Goal: Task Accomplishment & Management: Complete application form

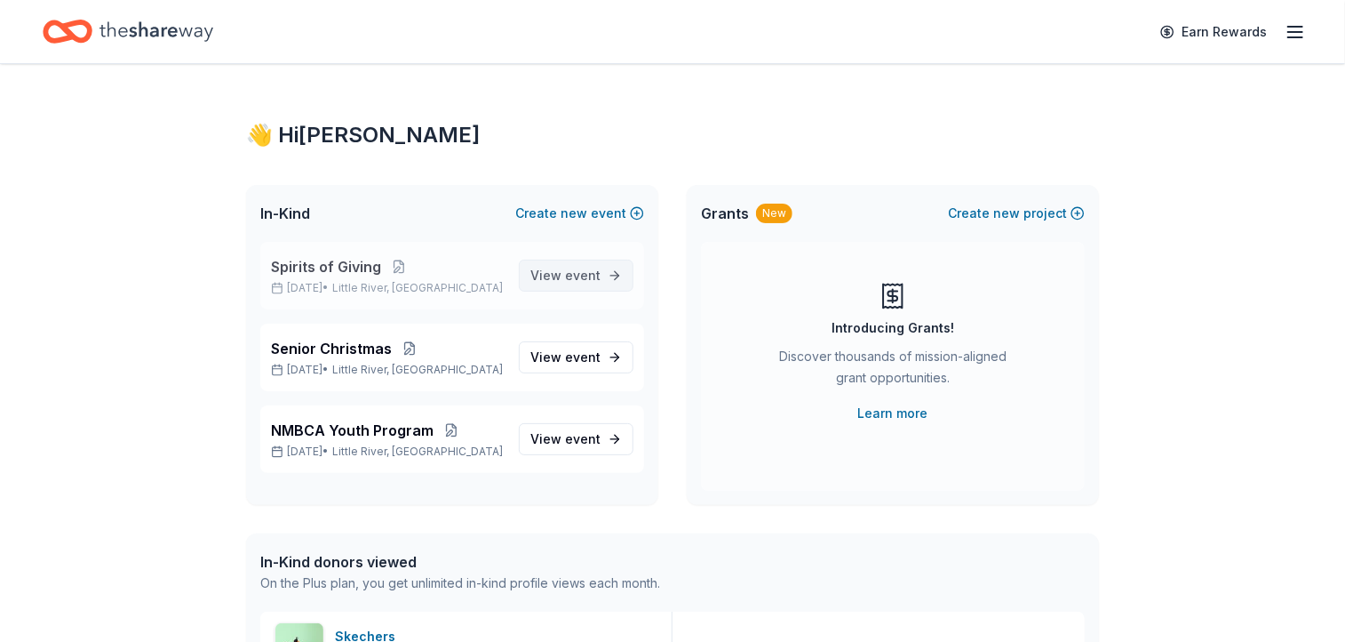
click at [594, 274] on span "event" at bounding box center [583, 274] width 36 height 15
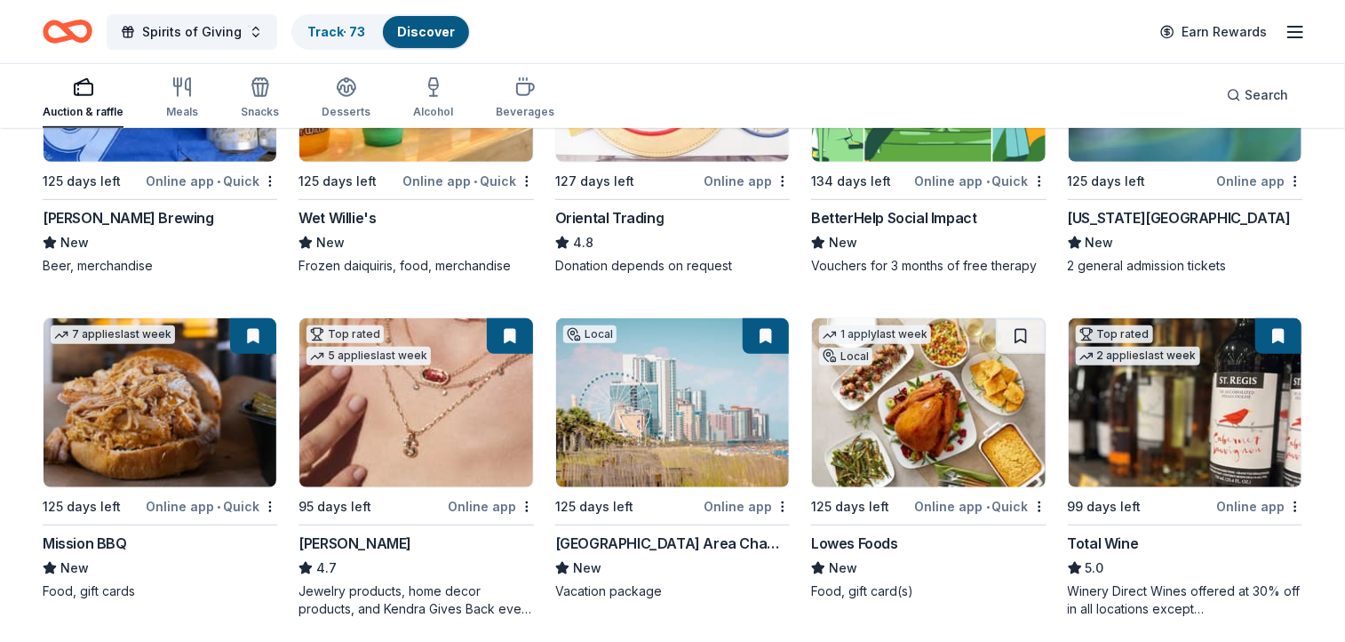
scroll to position [346, 0]
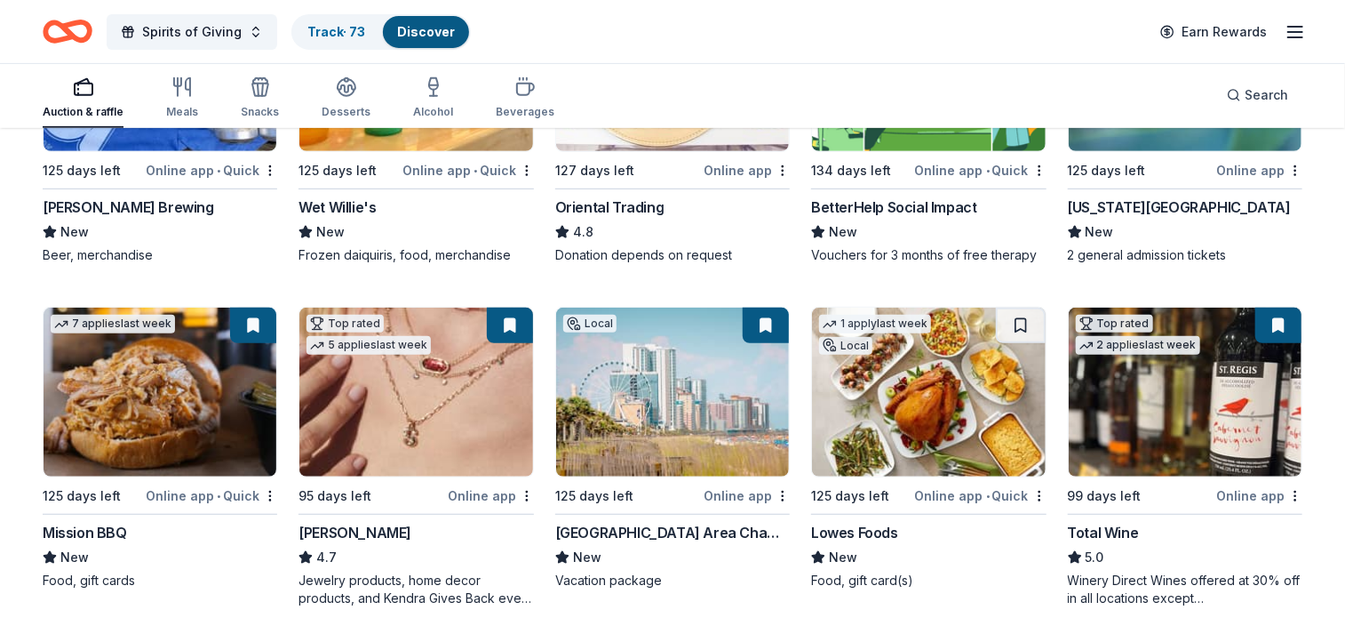
click at [160, 394] on img at bounding box center [160, 391] width 233 height 169
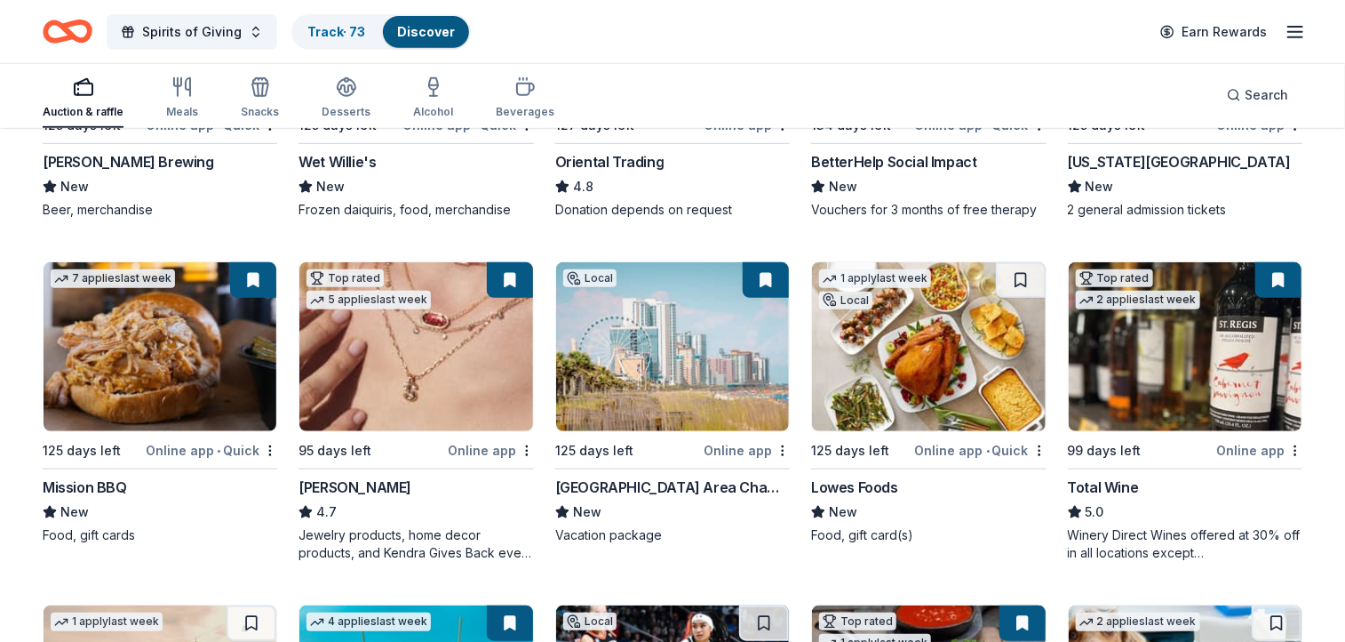
scroll to position [395, 0]
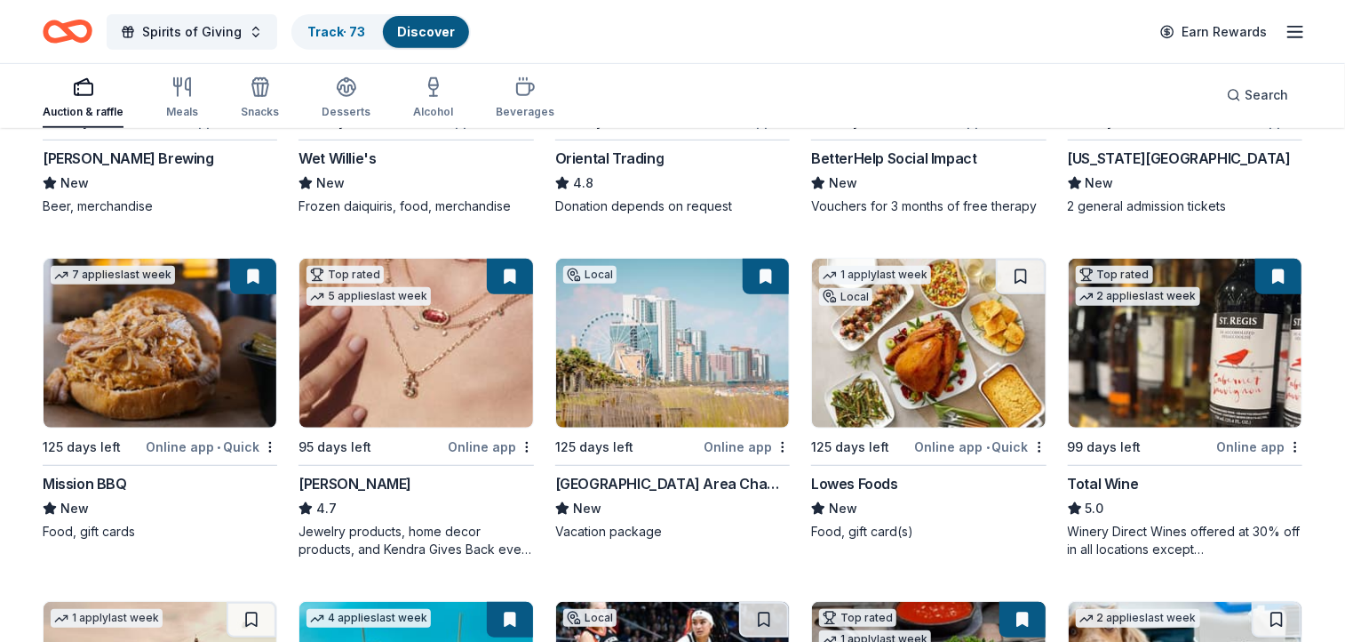
click at [918, 342] on img at bounding box center [928, 343] width 233 height 169
click at [979, 346] on img at bounding box center [928, 343] width 233 height 169
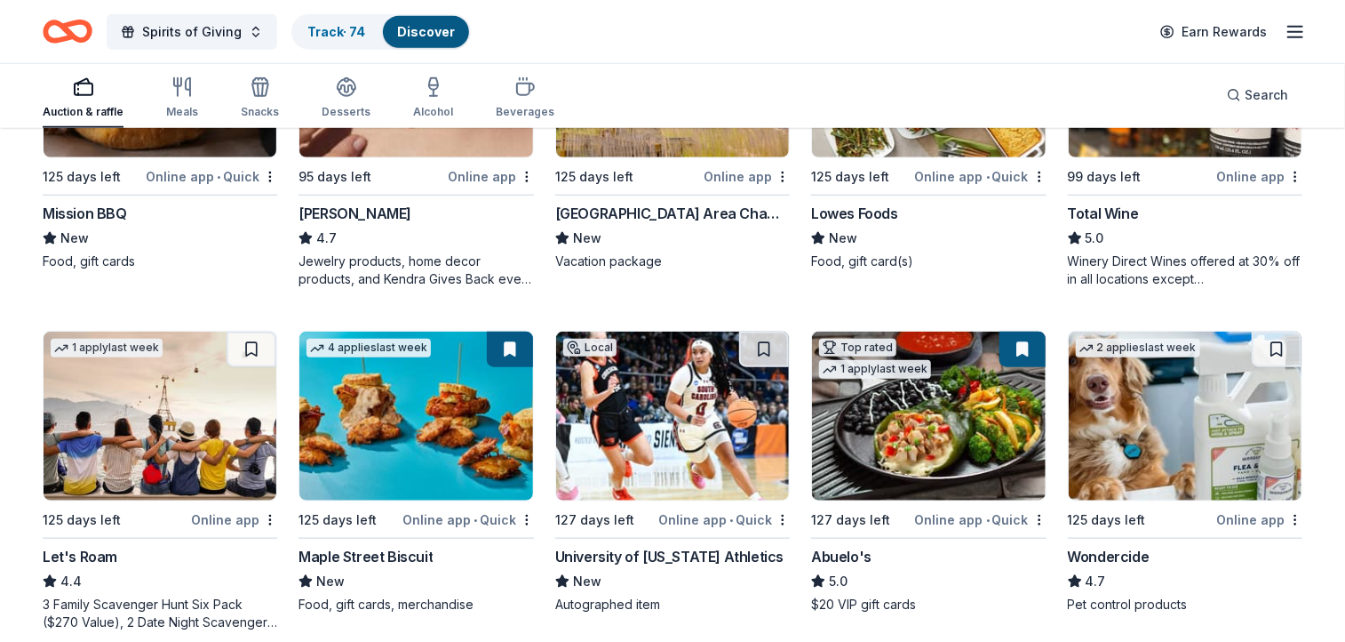
scroll to position [668, 0]
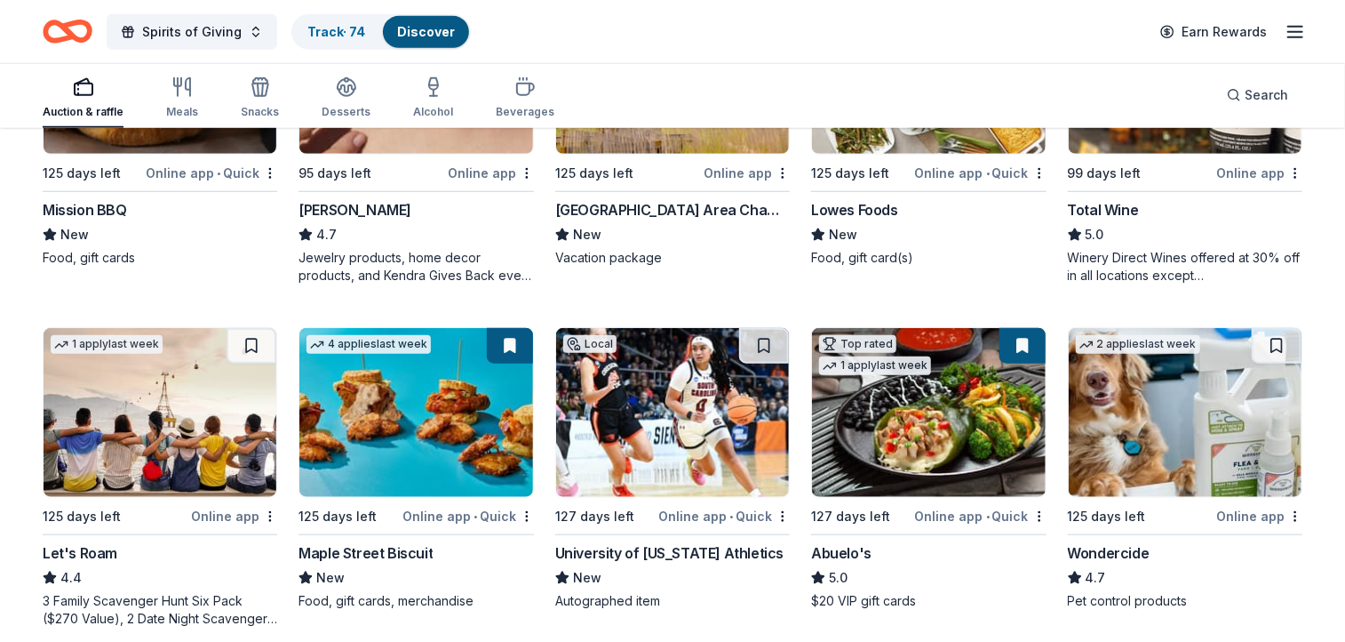
click at [124, 413] on img at bounding box center [160, 412] width 233 height 169
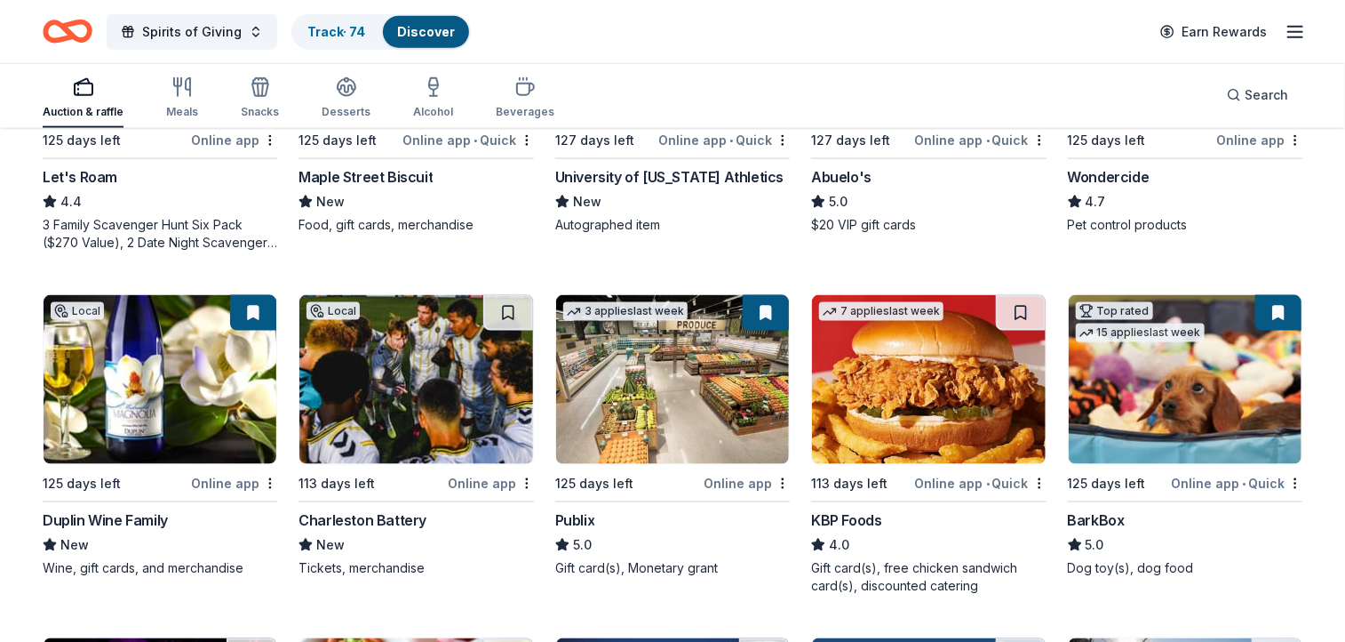
scroll to position [1047, 0]
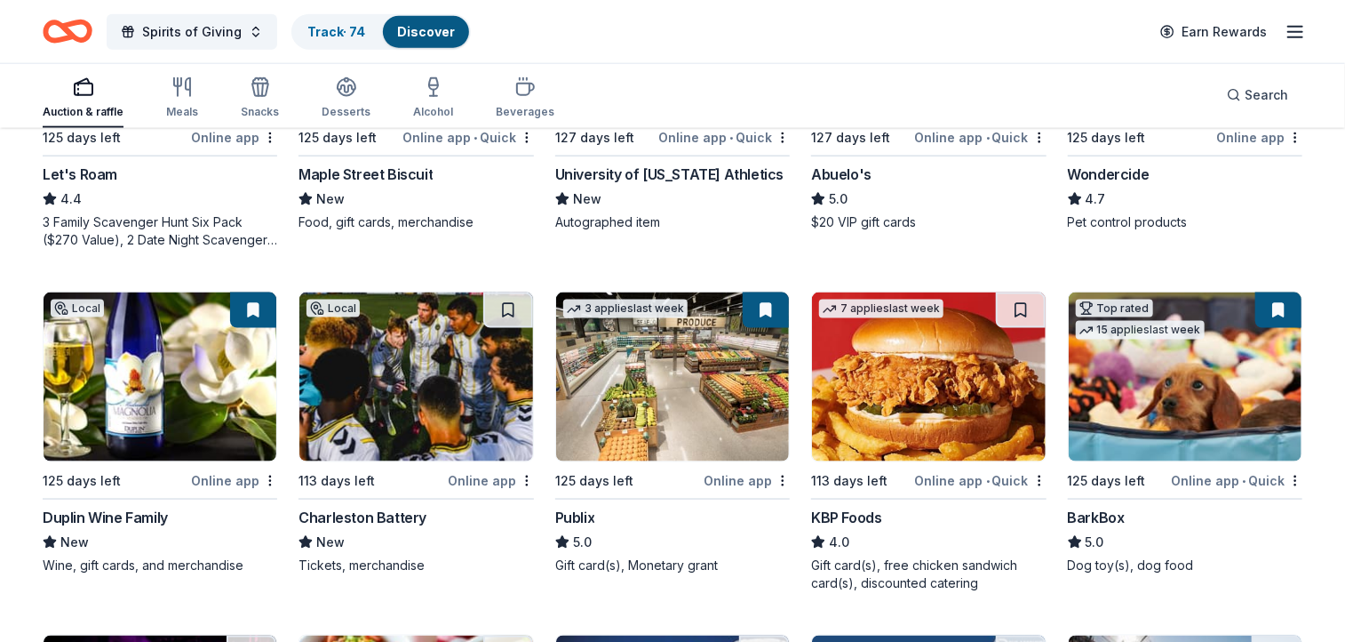
click at [969, 387] on img at bounding box center [928, 376] width 233 height 169
click at [161, 387] on img at bounding box center [160, 376] width 233 height 169
click at [174, 406] on img at bounding box center [160, 376] width 233 height 169
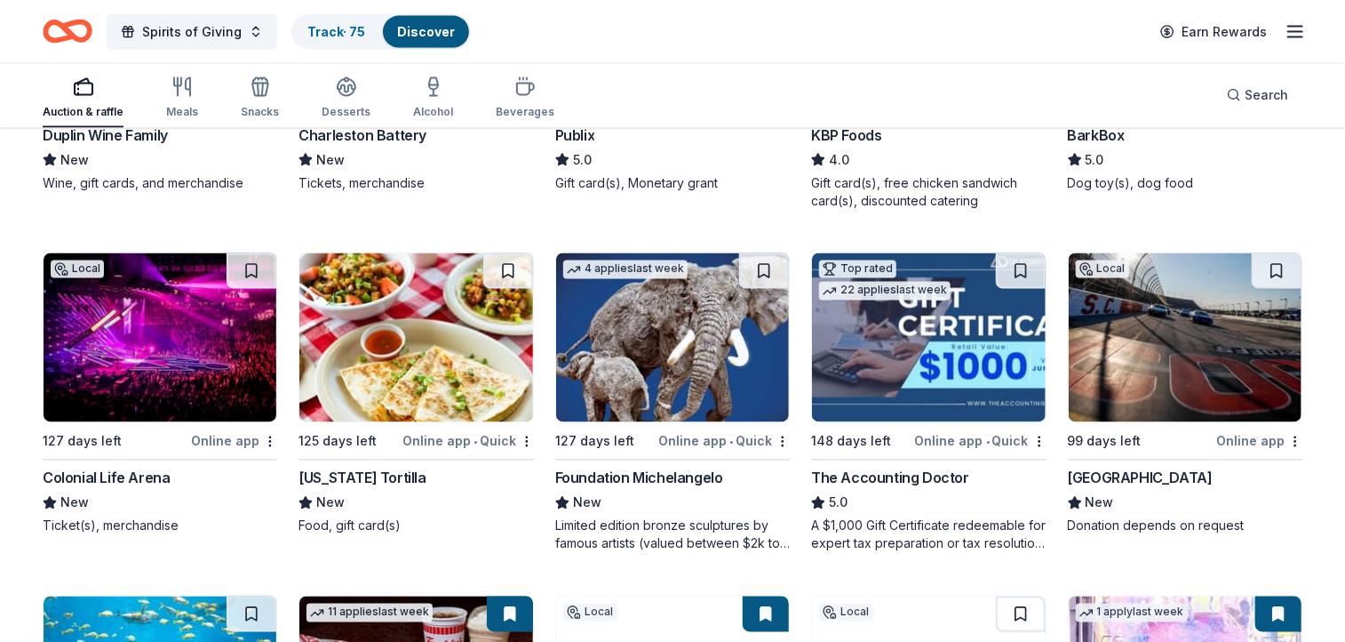
scroll to position [1446, 0]
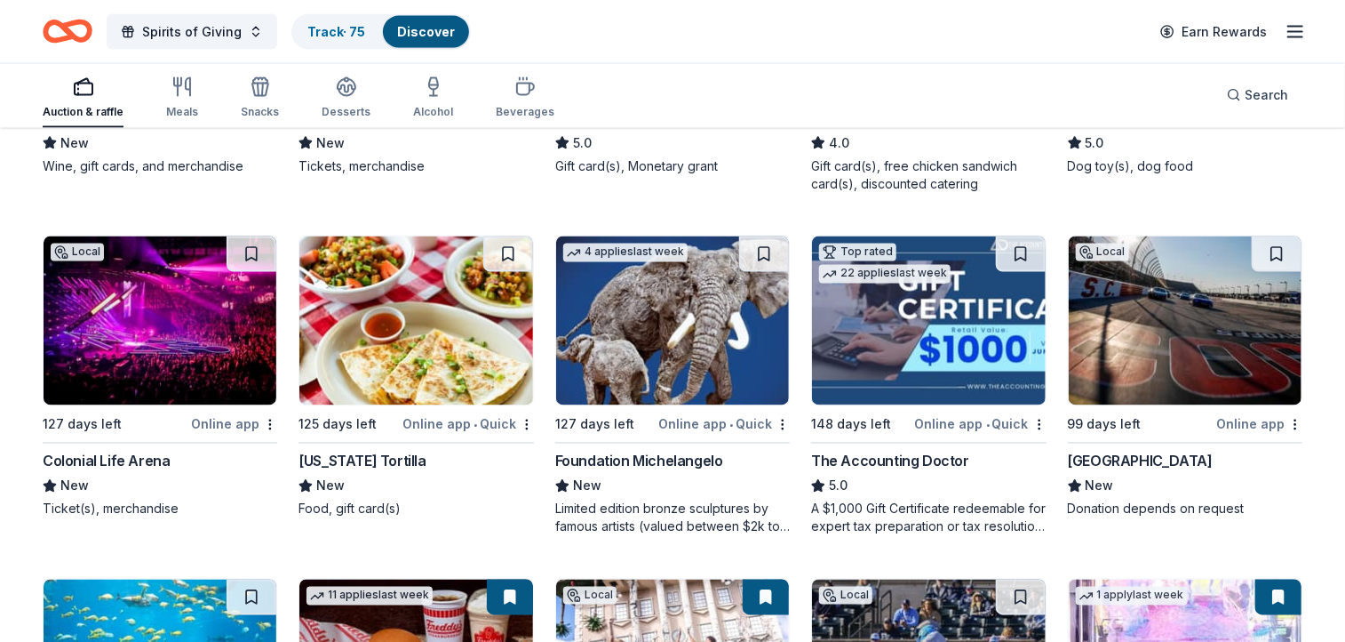
click at [433, 327] on img at bounding box center [415, 320] width 233 height 169
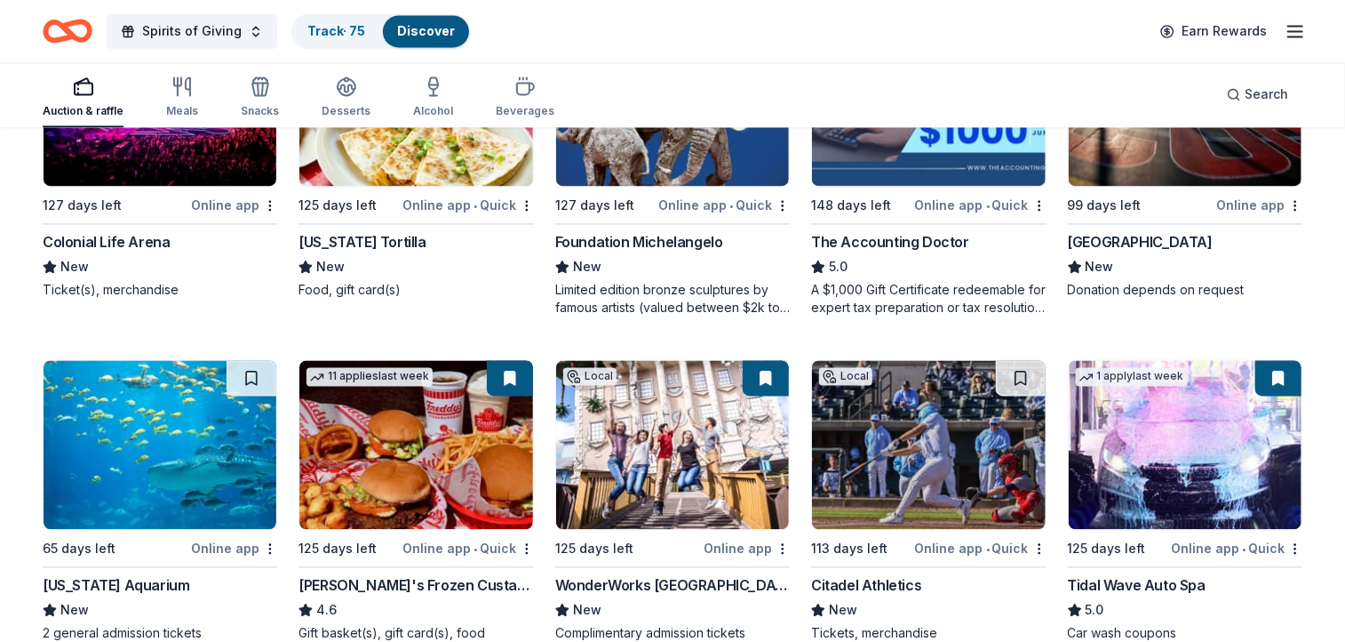
scroll to position [1717, 0]
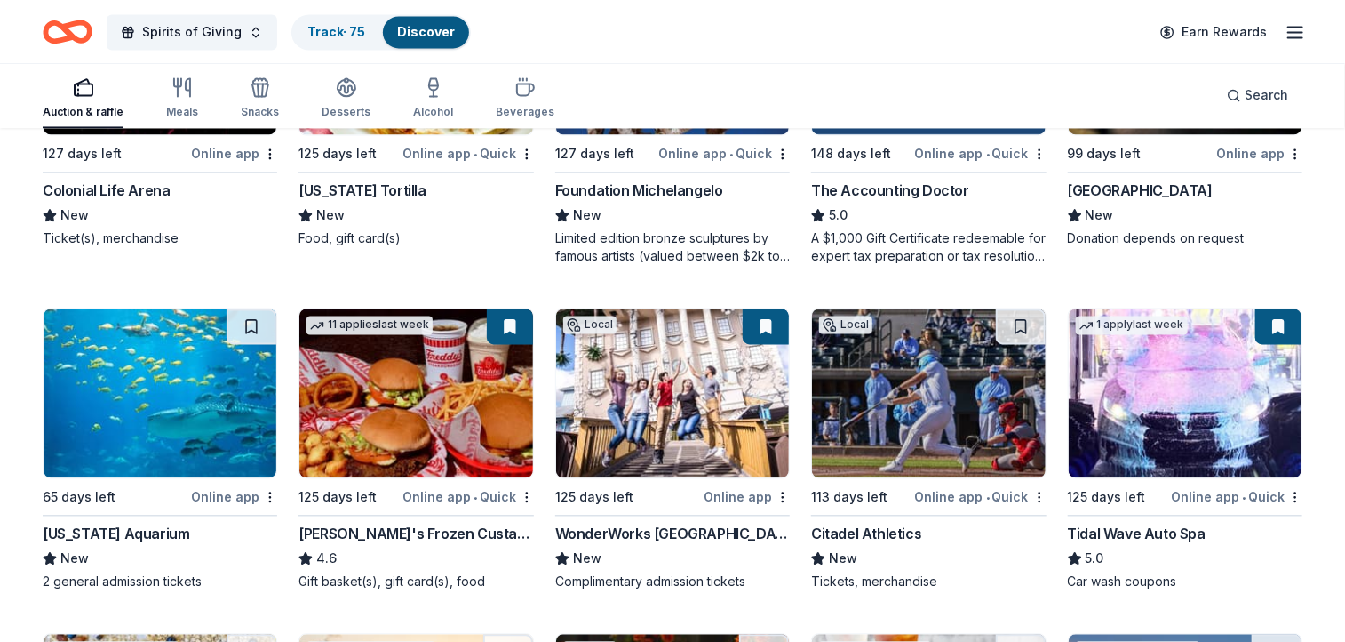
click at [421, 403] on img at bounding box center [415, 392] width 233 height 169
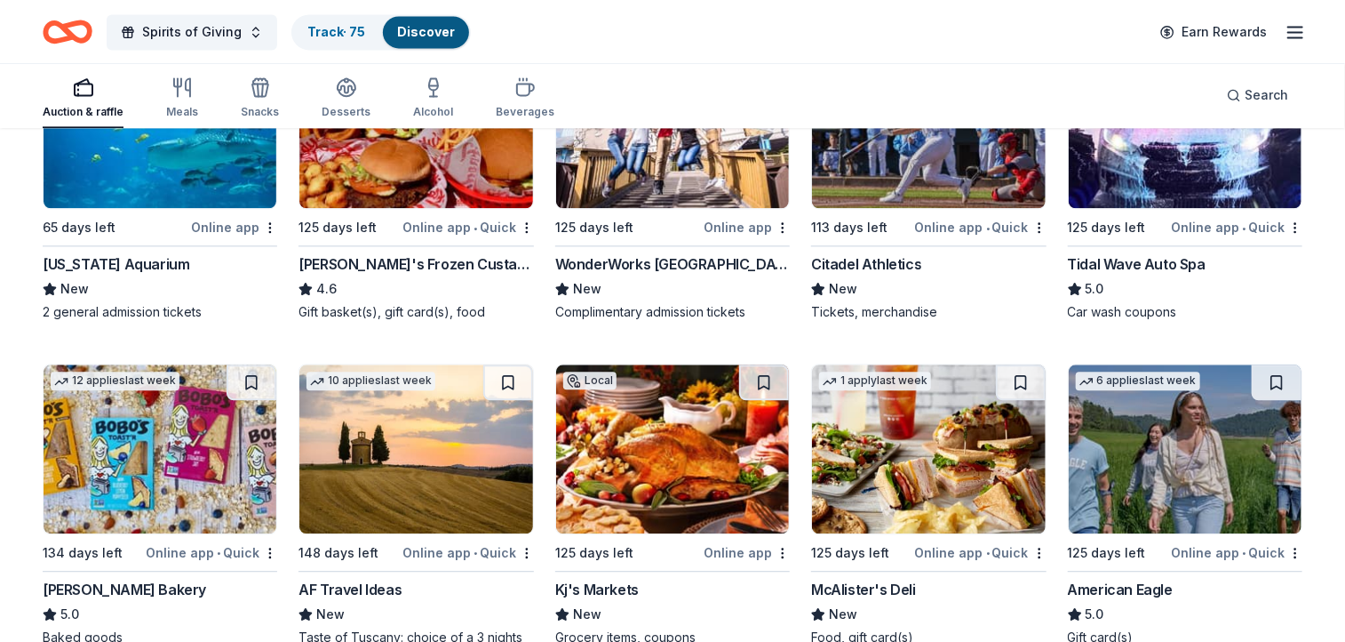
scroll to position [2052, 0]
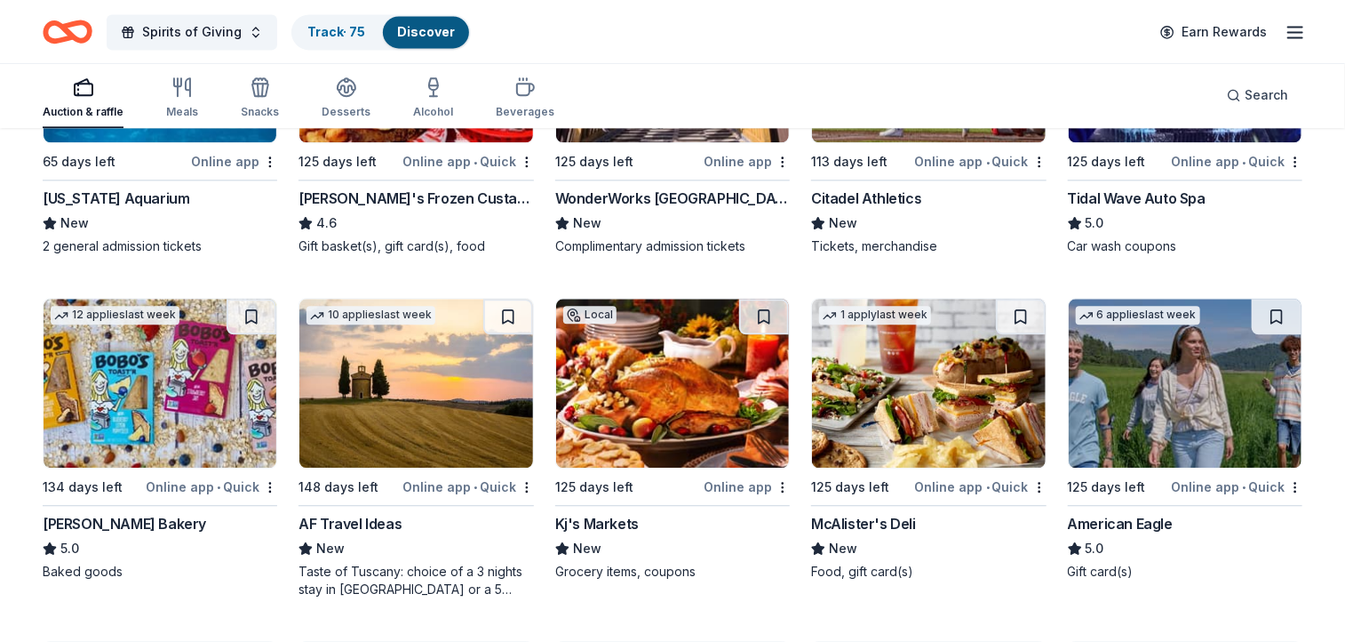
click at [949, 389] on img at bounding box center [928, 383] width 233 height 169
click at [1161, 378] on img at bounding box center [1185, 383] width 233 height 169
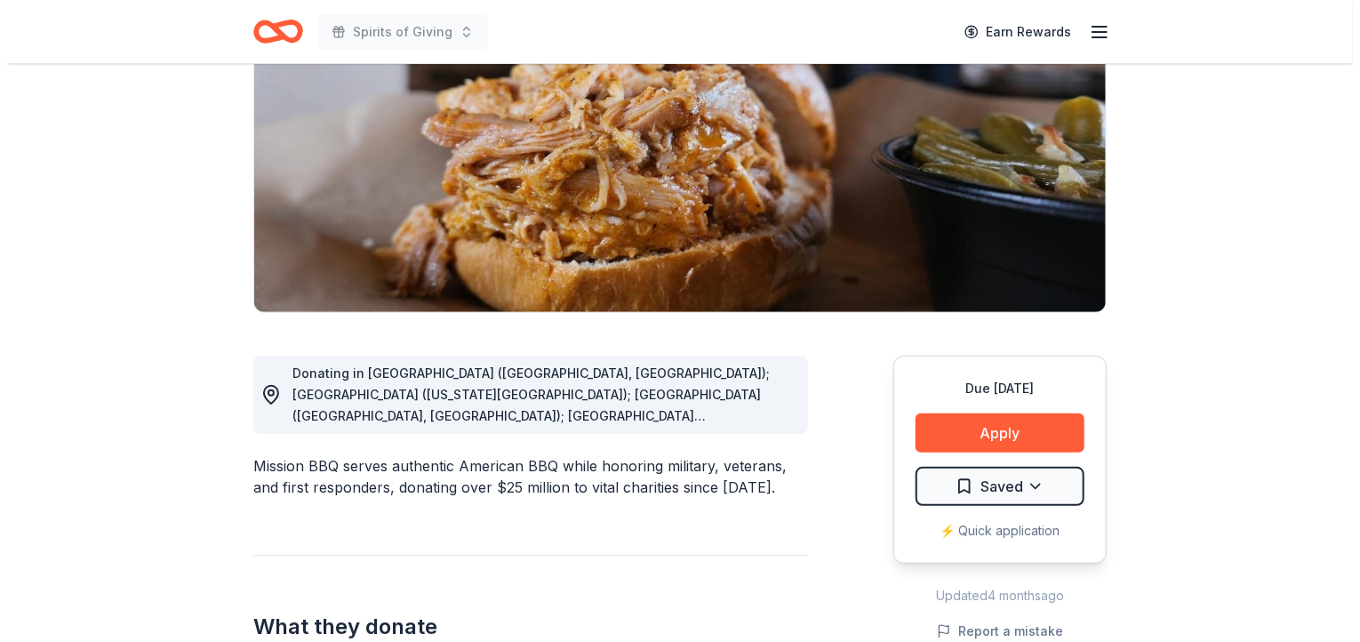
scroll to position [260, 0]
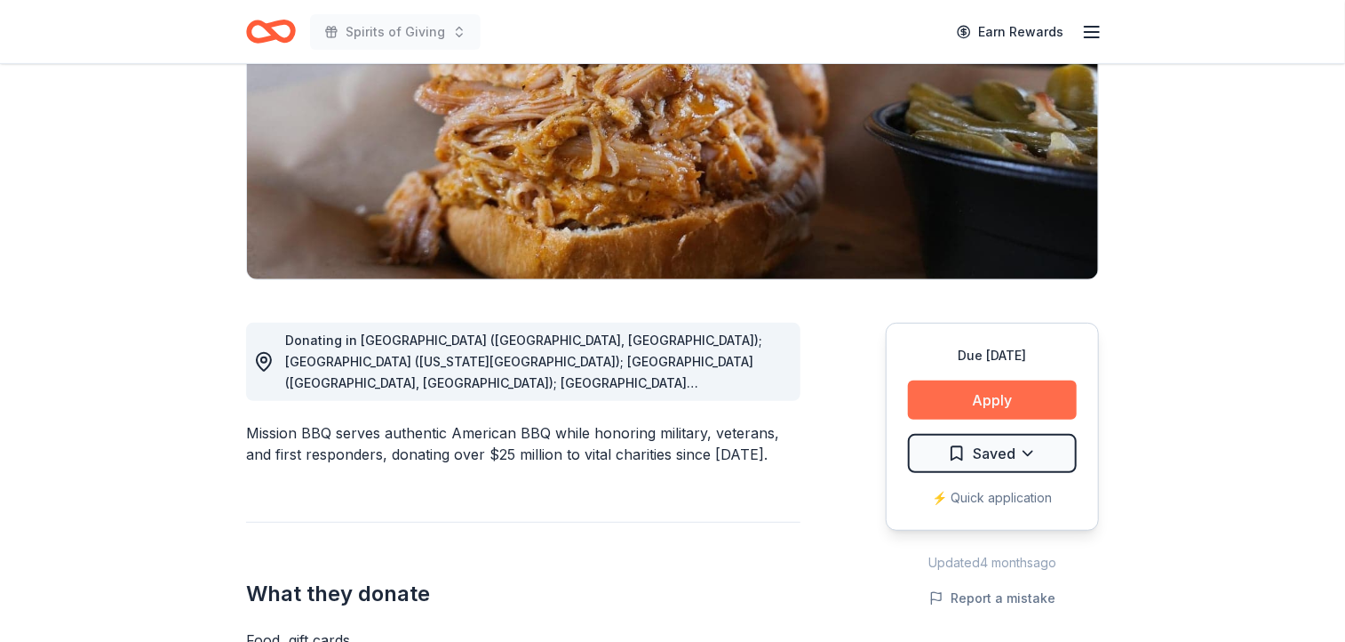
click at [989, 399] on button "Apply" at bounding box center [992, 399] width 169 height 39
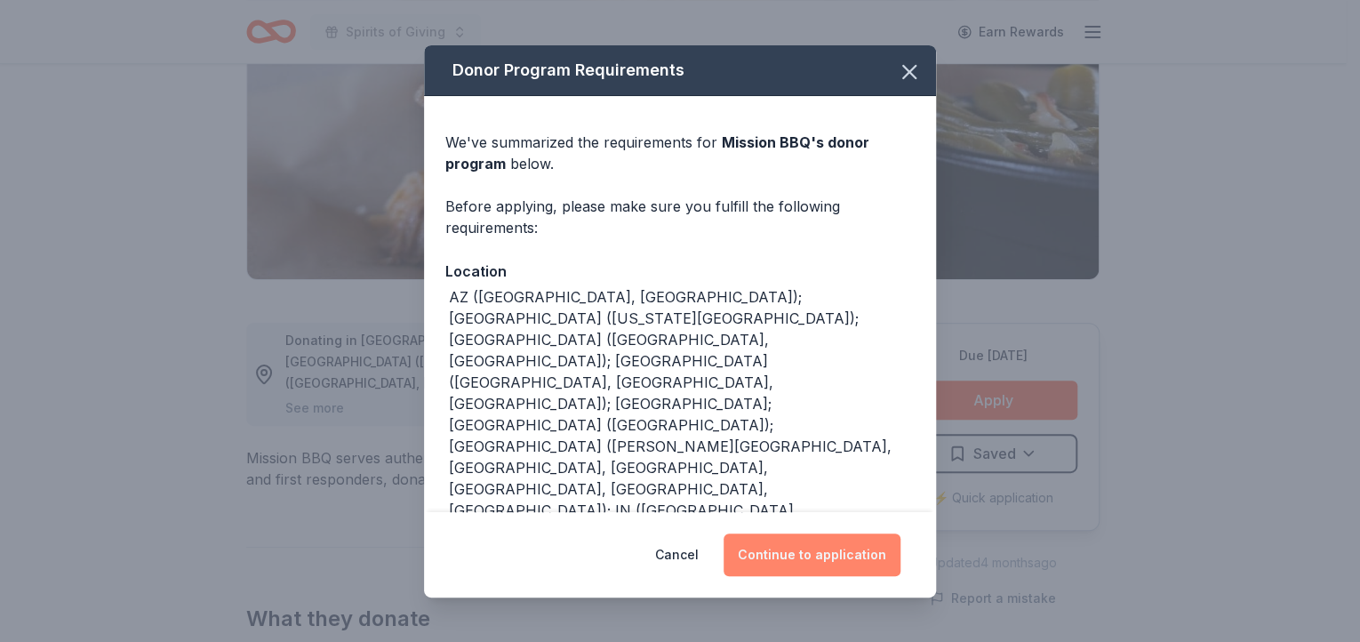
click at [835, 552] on button "Continue to application" at bounding box center [811, 554] width 177 height 43
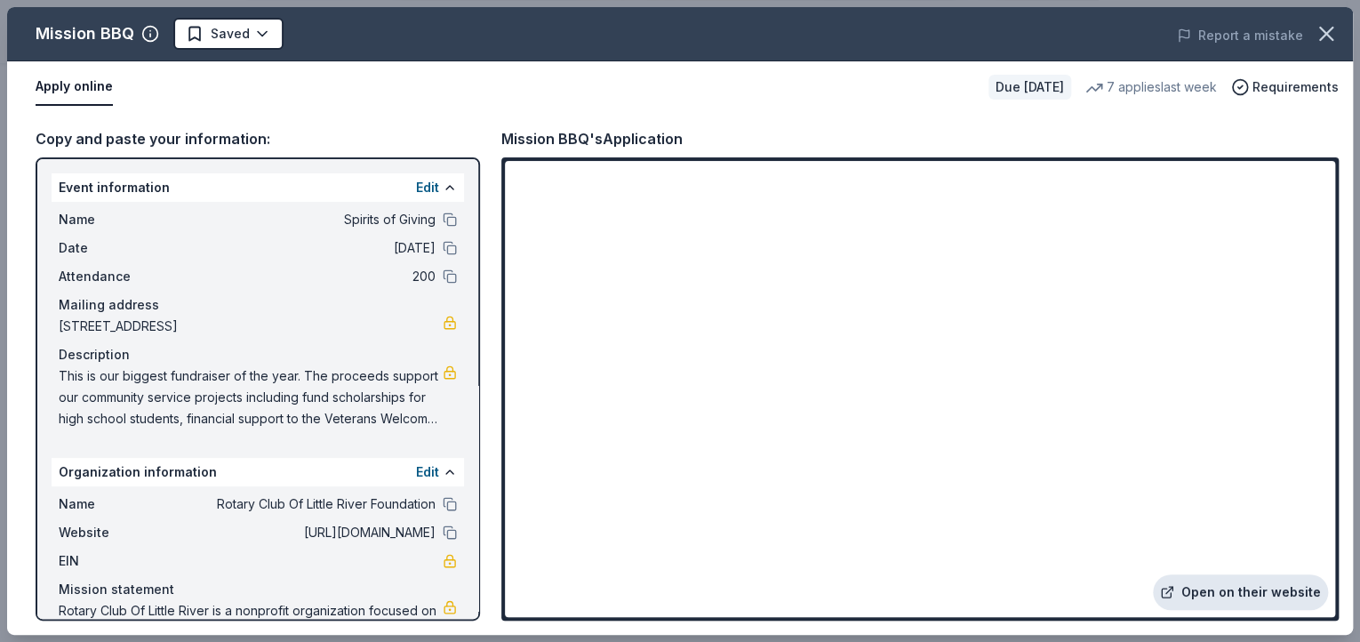
click at [1271, 594] on link "Open on their website" at bounding box center [1240, 592] width 175 height 36
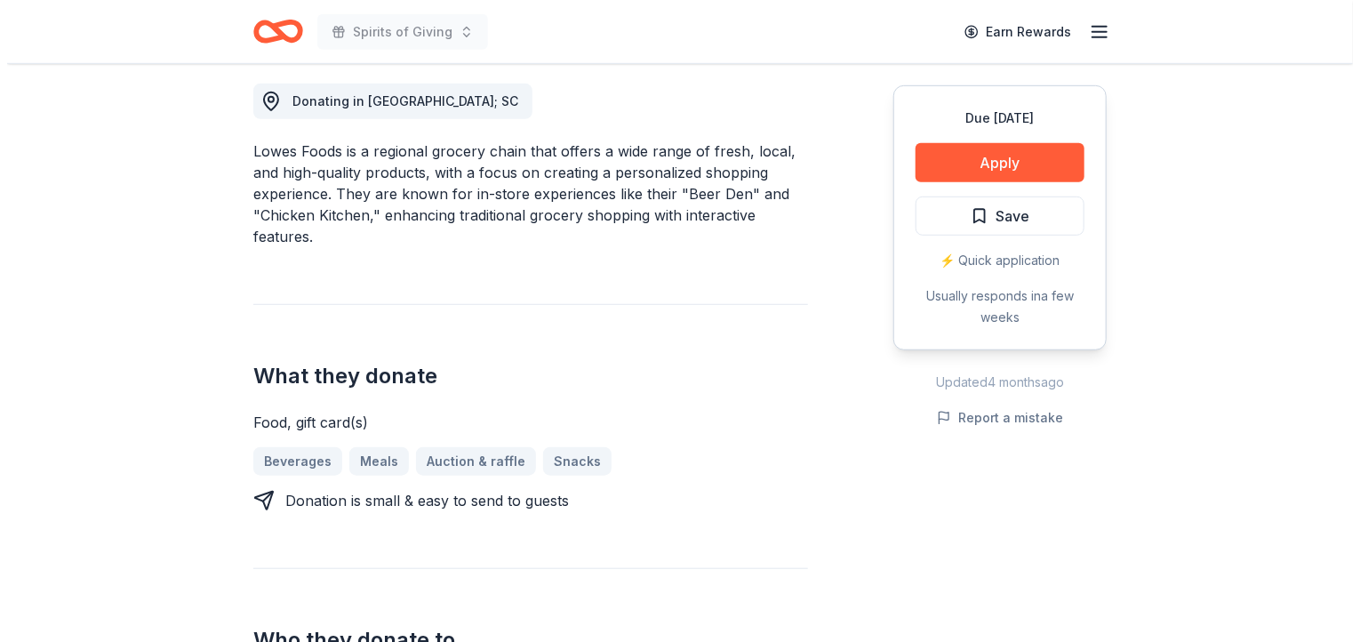
scroll to position [506, 0]
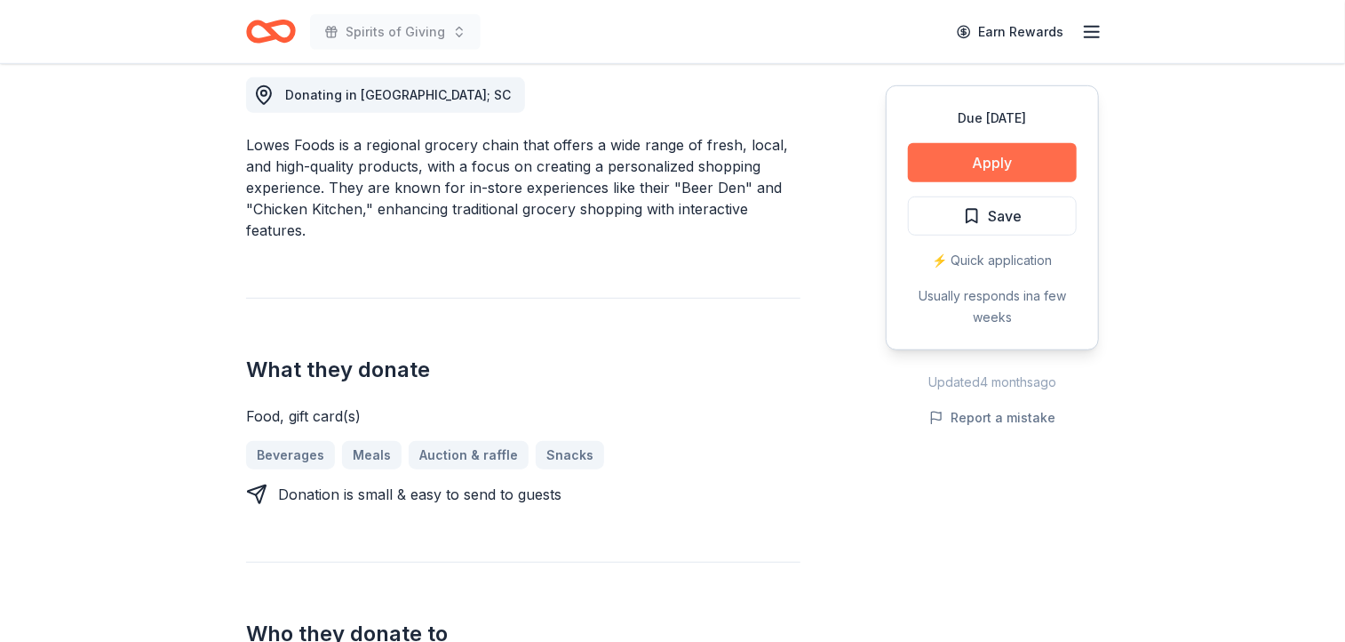
click at [999, 159] on button "Apply" at bounding box center [992, 162] width 169 height 39
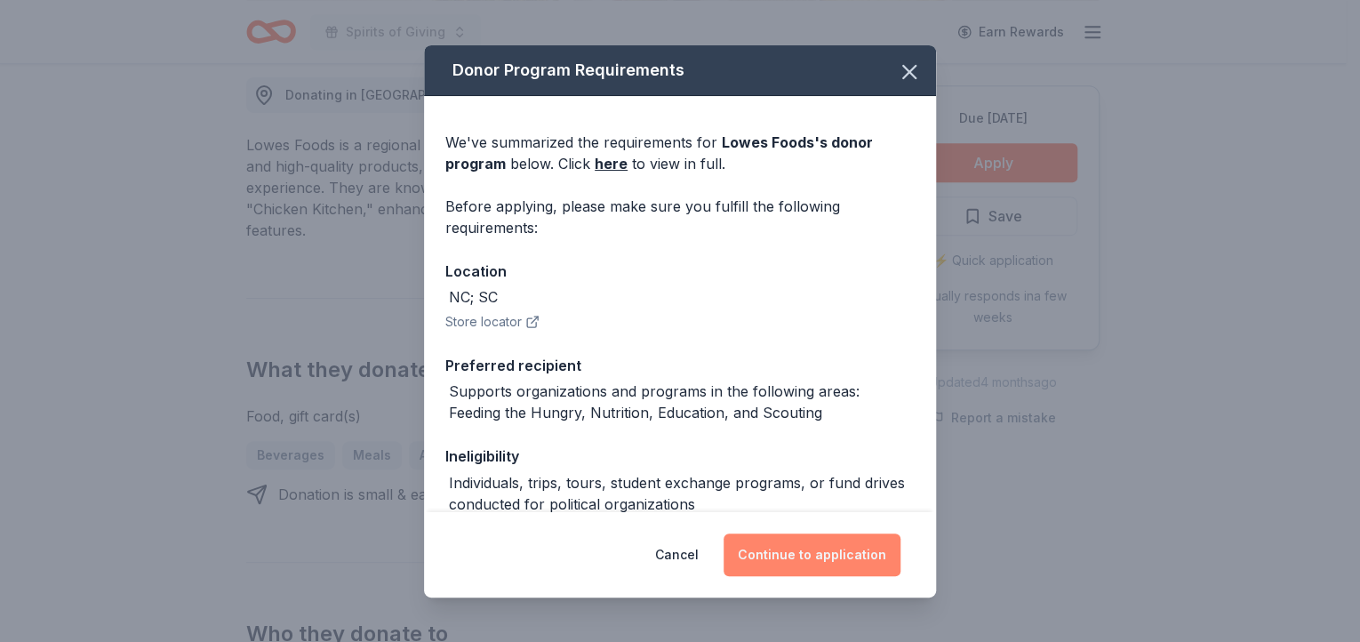
click at [803, 555] on button "Continue to application" at bounding box center [811, 554] width 177 height 43
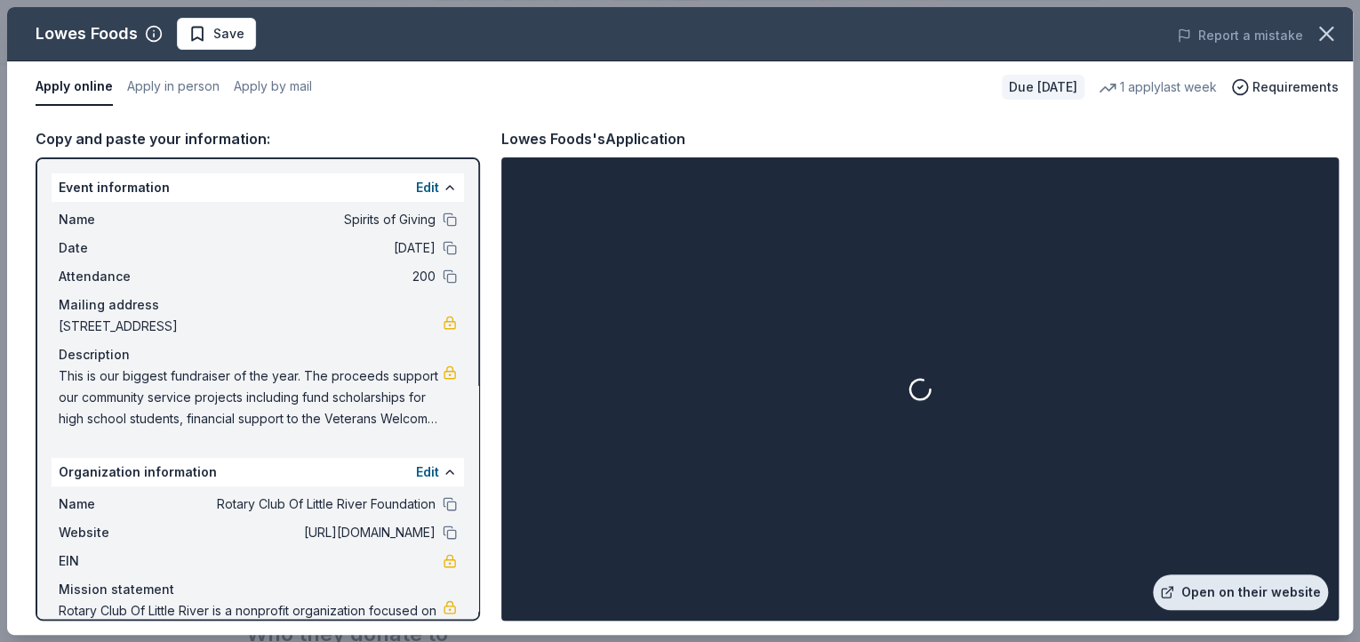
click at [1257, 591] on link "Open on their website" at bounding box center [1240, 592] width 175 height 36
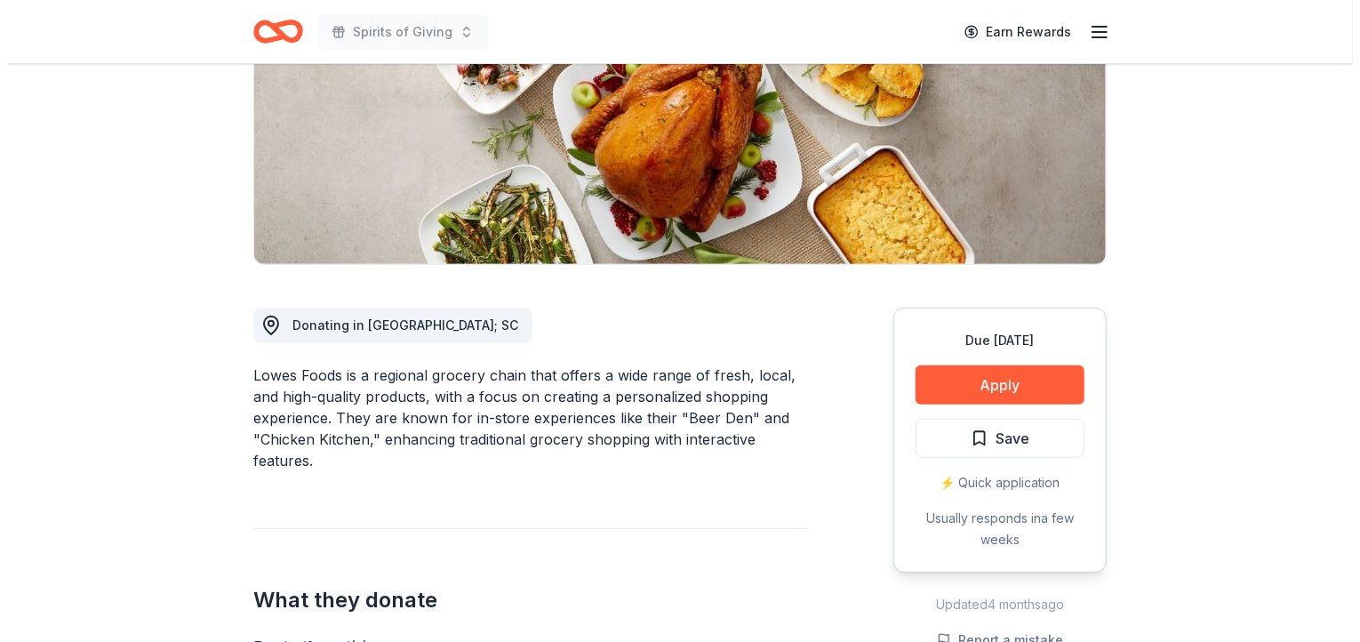
scroll to position [391, 0]
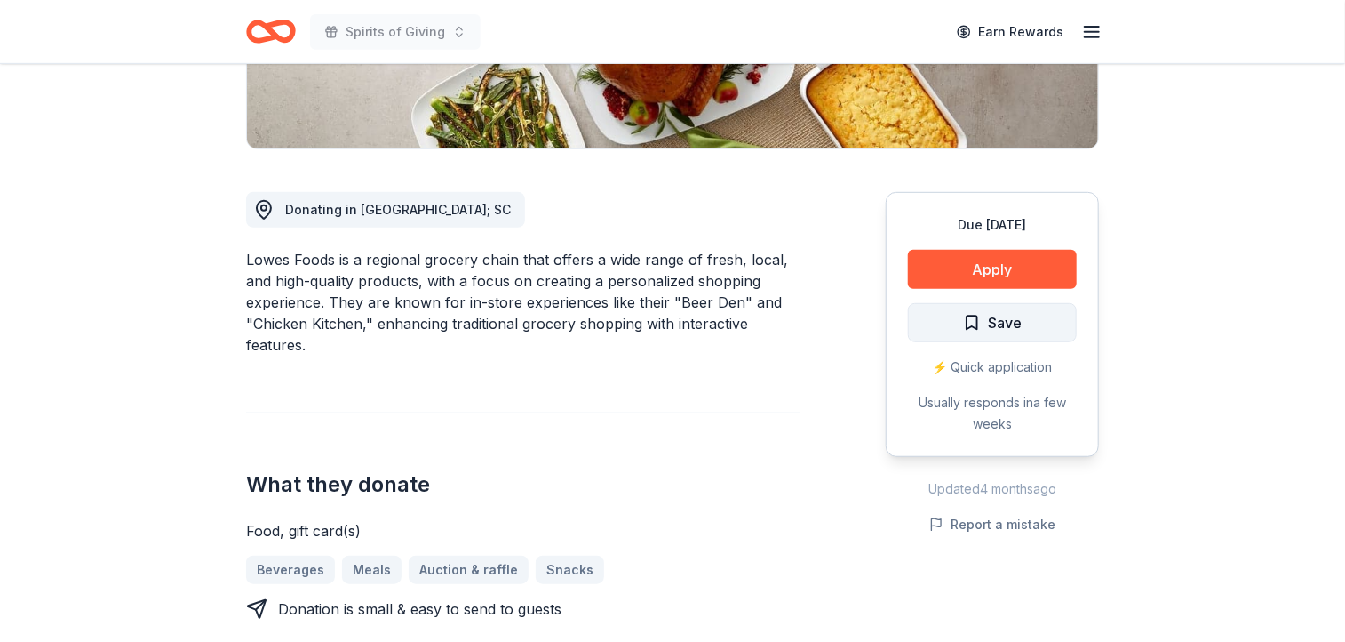
click at [990, 324] on span "Save" at bounding box center [1005, 322] width 34 height 23
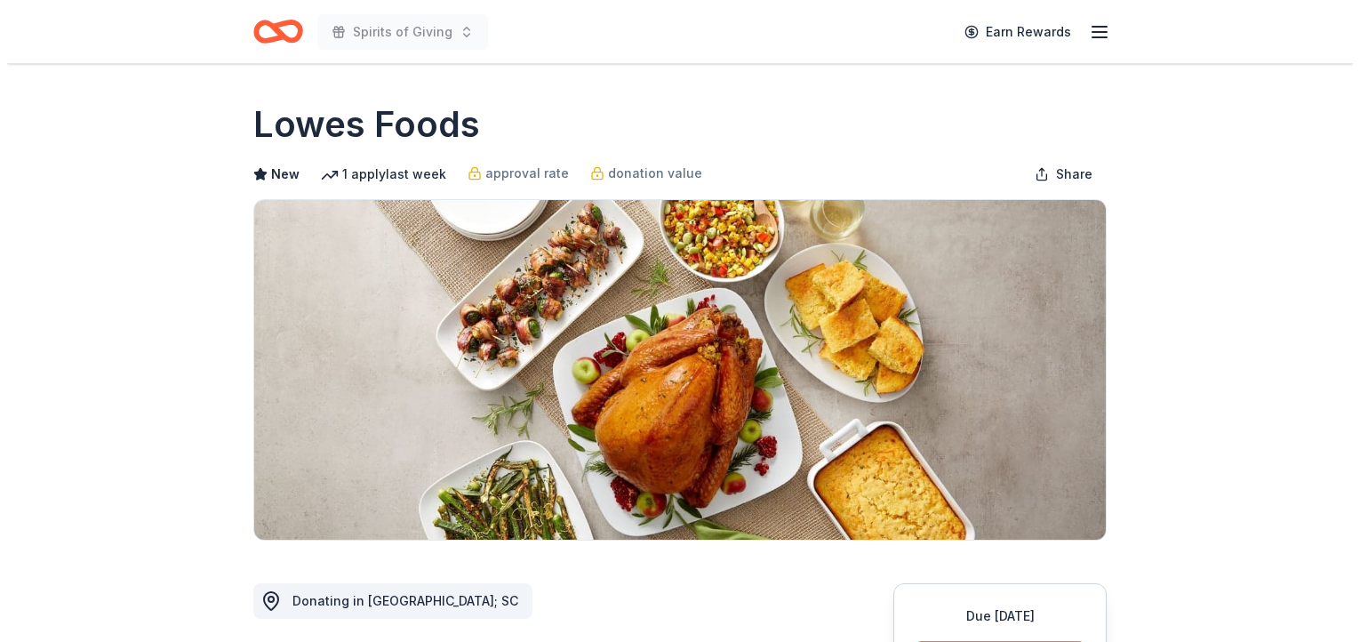
scroll to position [391, 0]
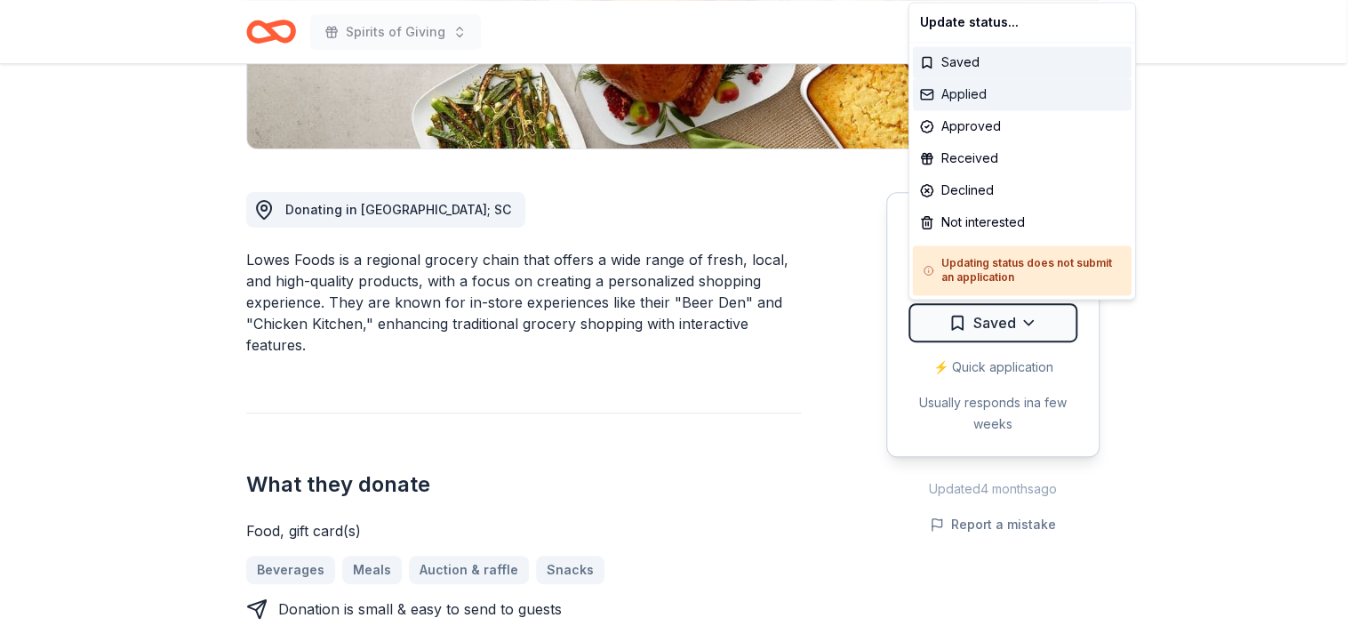
click at [981, 100] on div "Applied" at bounding box center [1022, 94] width 219 height 32
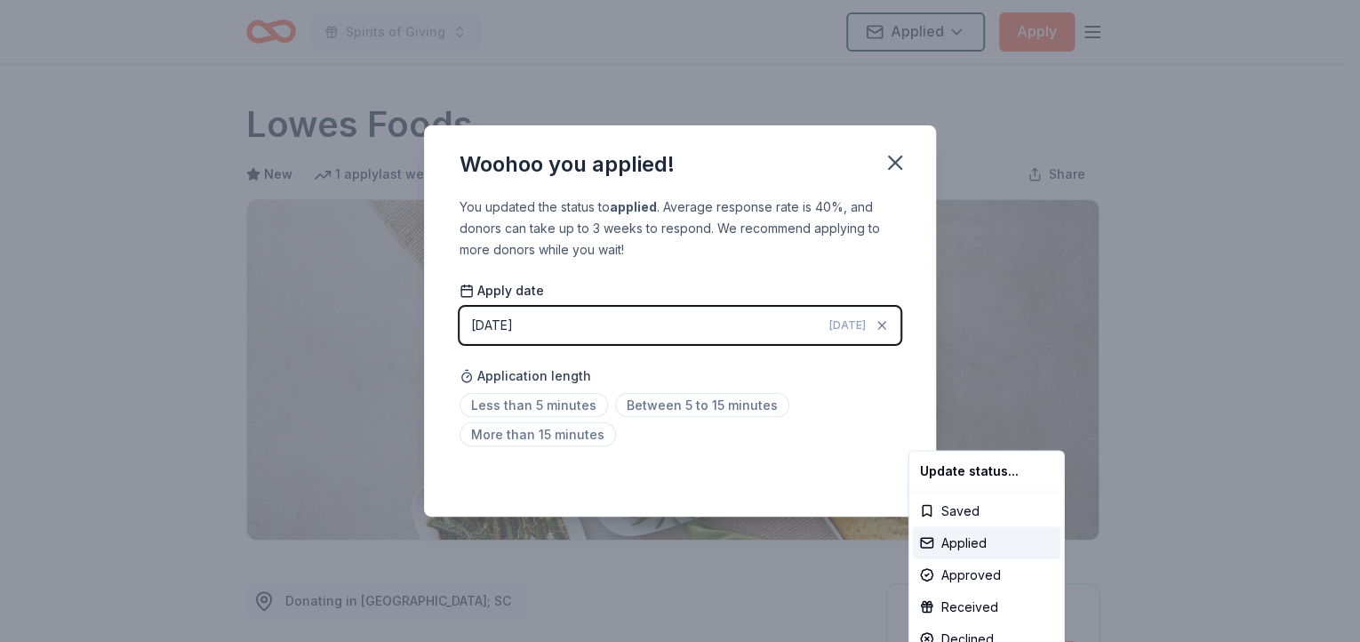
click at [718, 405] on html "Spirits of Giving Applied Apply Due in 125 days Share Lowes Foods New 1 apply l…" at bounding box center [680, 321] width 1360 height 642
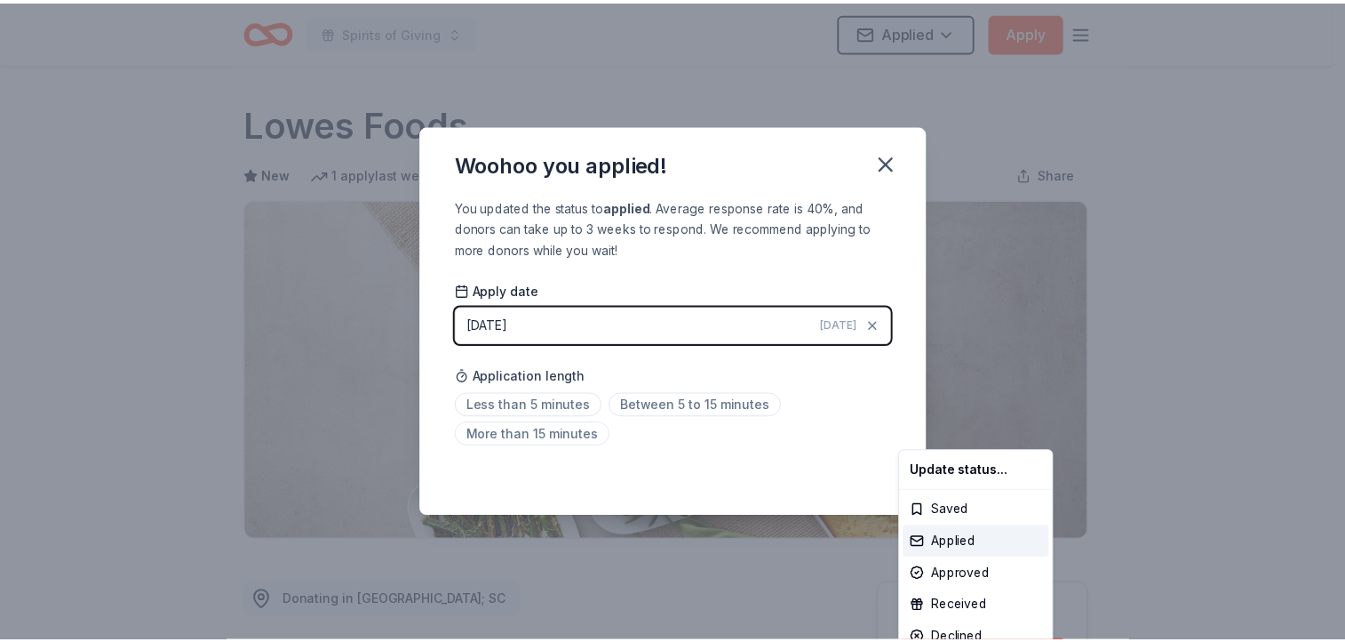
scroll to position [392, 0]
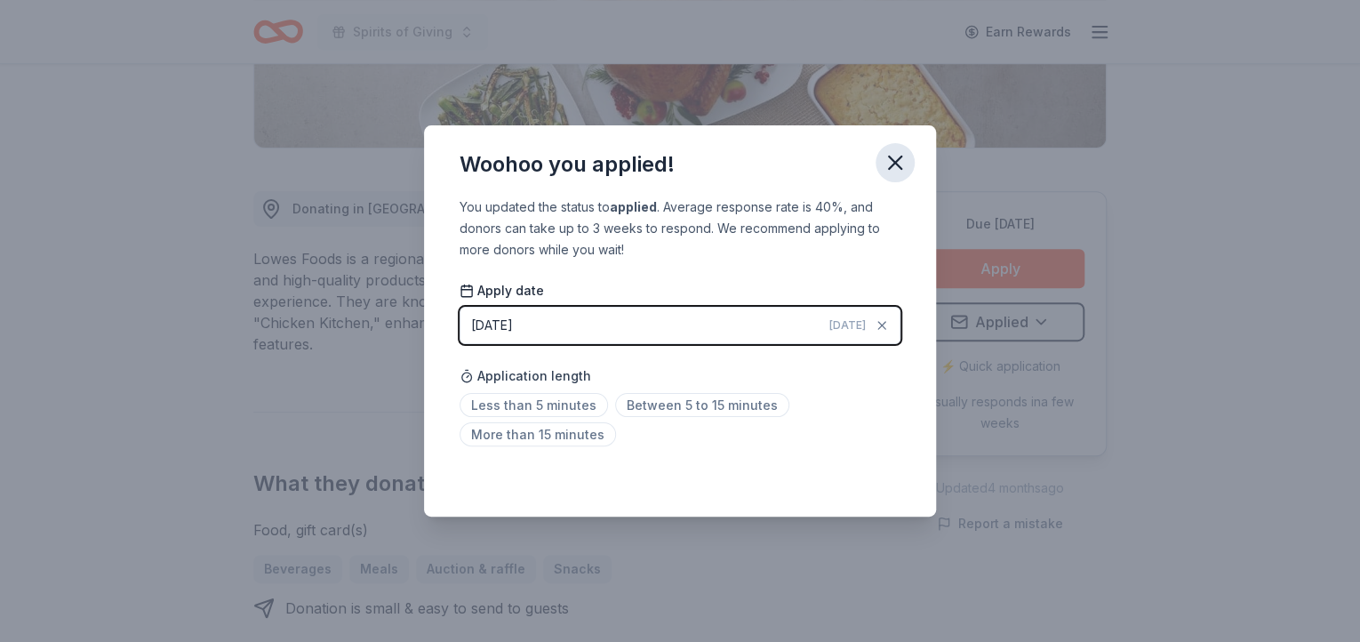
click at [899, 162] on icon "button" at bounding box center [894, 162] width 25 height 25
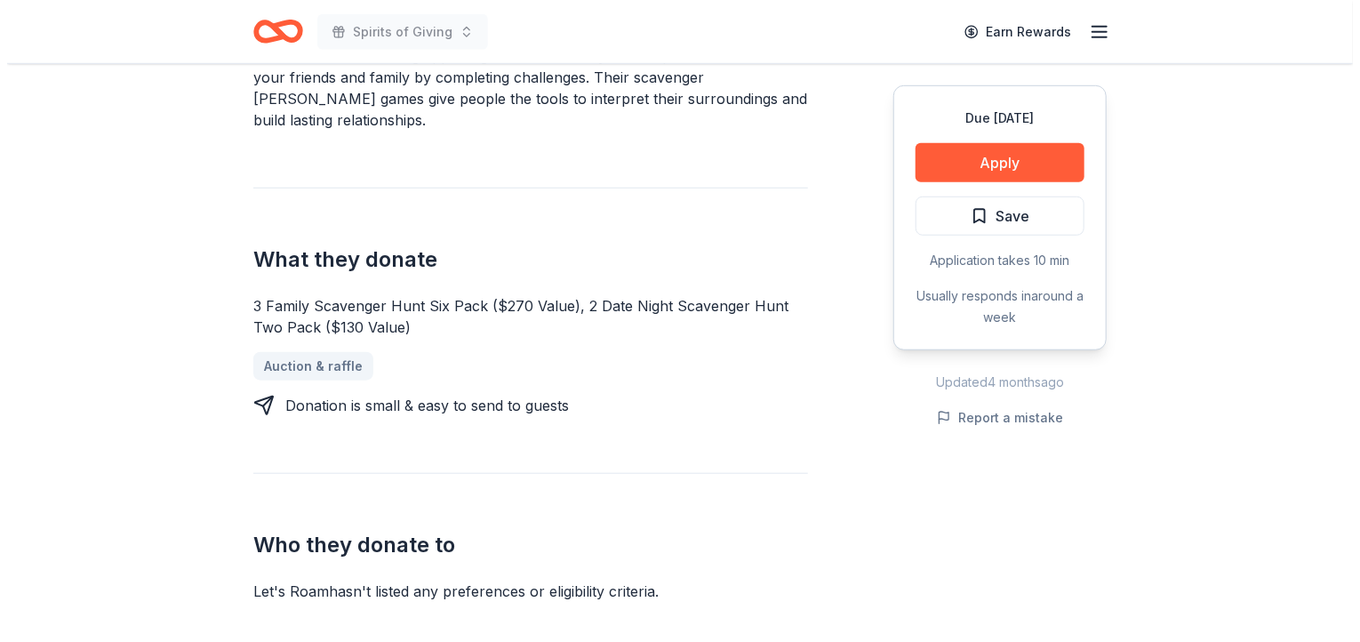
scroll to position [608, 0]
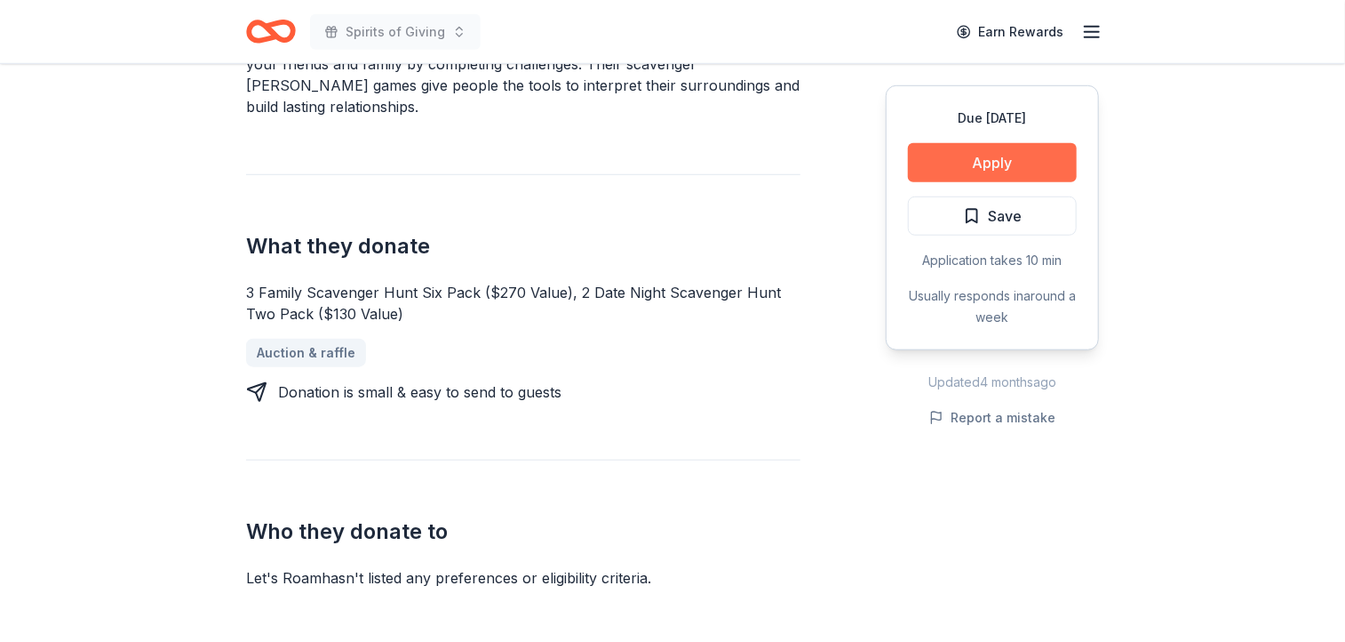
click at [1011, 162] on button "Apply" at bounding box center [992, 162] width 169 height 39
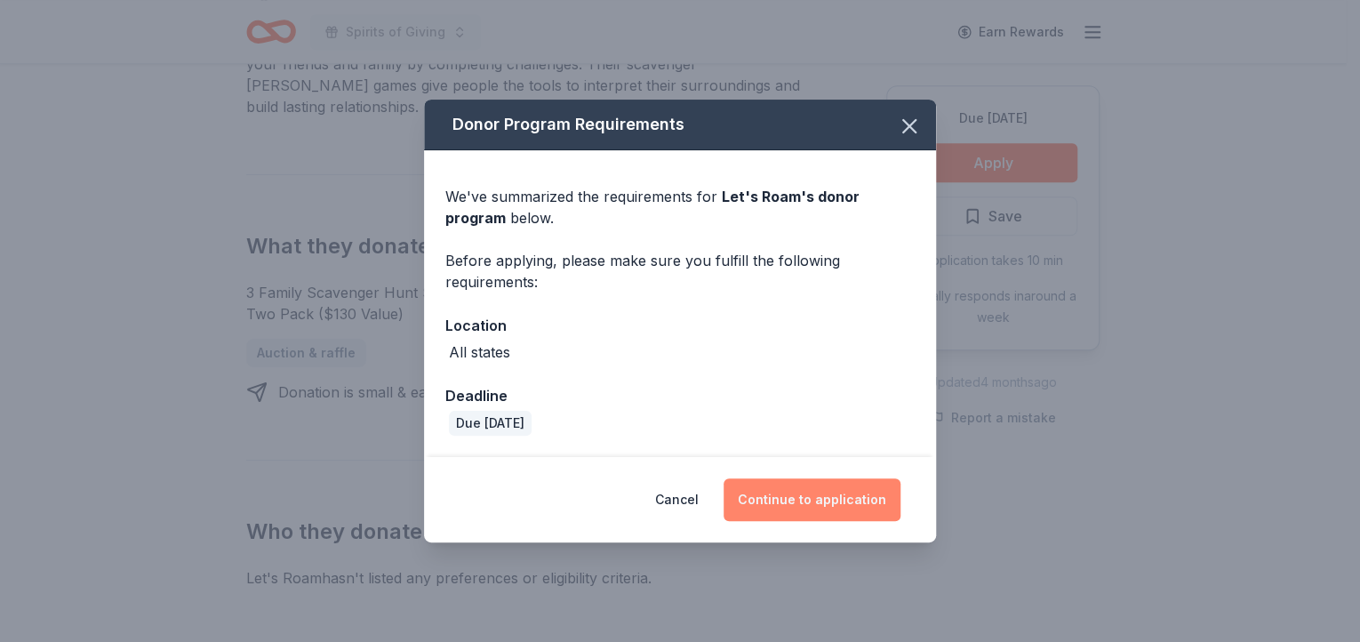
click at [834, 499] on button "Continue to application" at bounding box center [811, 499] width 177 height 43
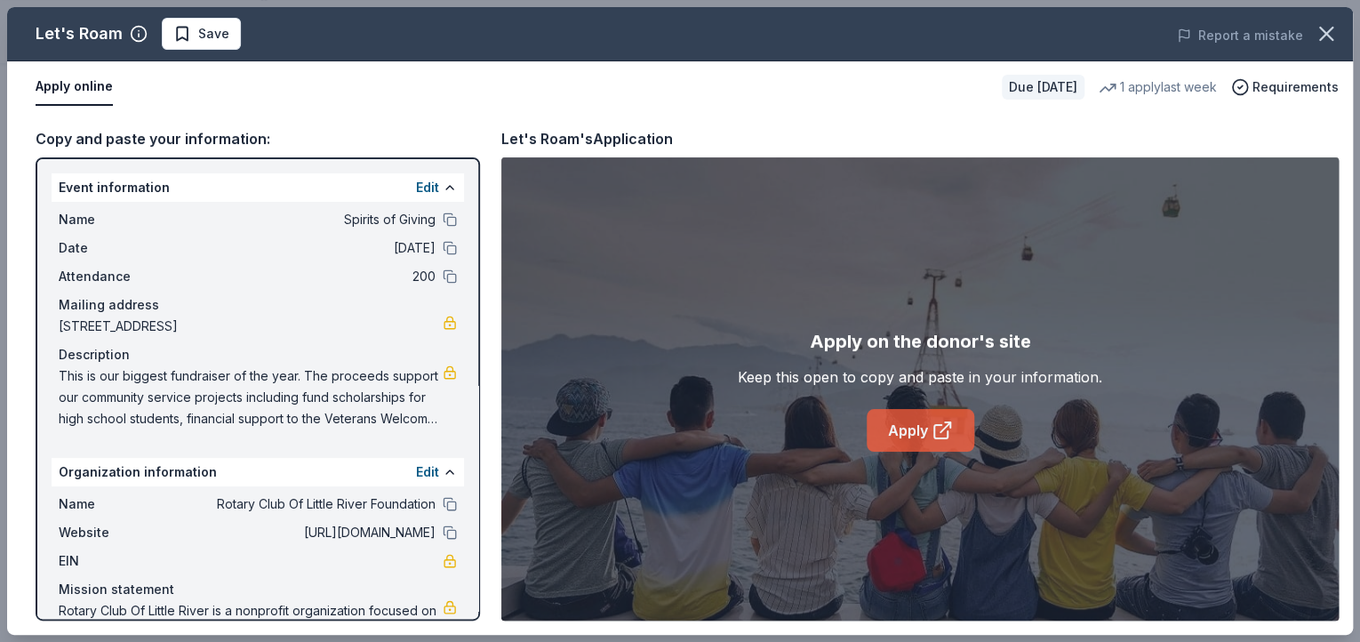
click at [931, 434] on icon at bounding box center [941, 429] width 21 height 21
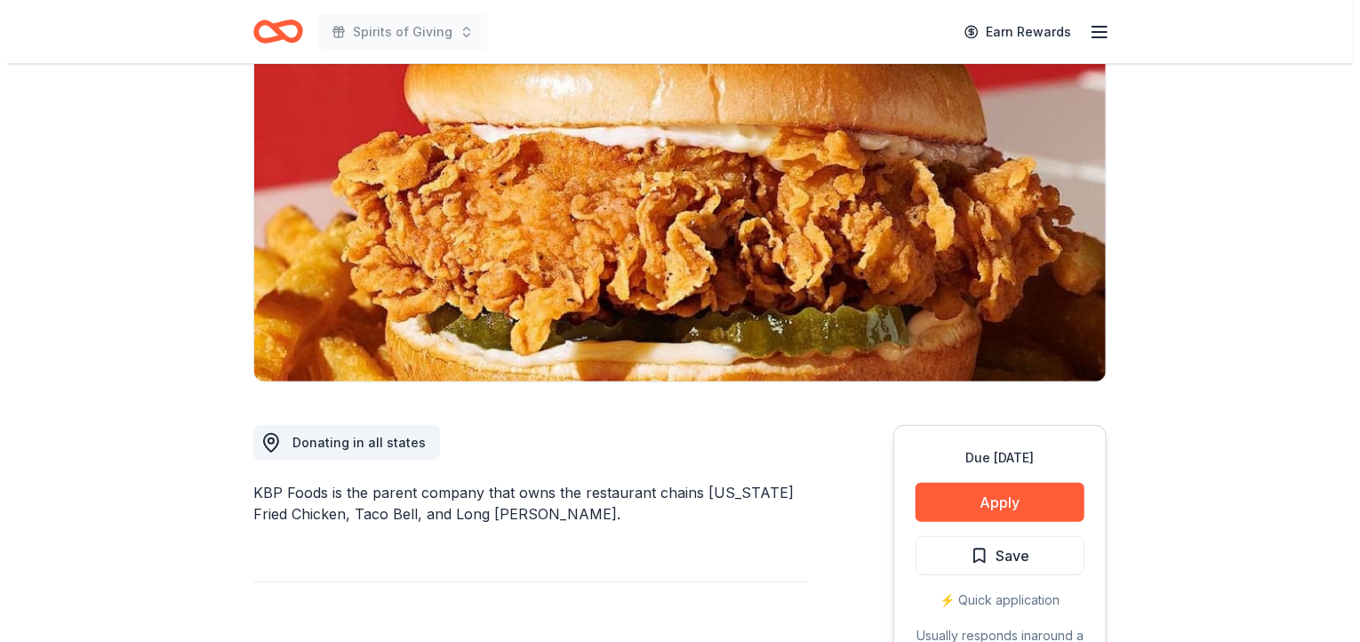
scroll to position [254, 0]
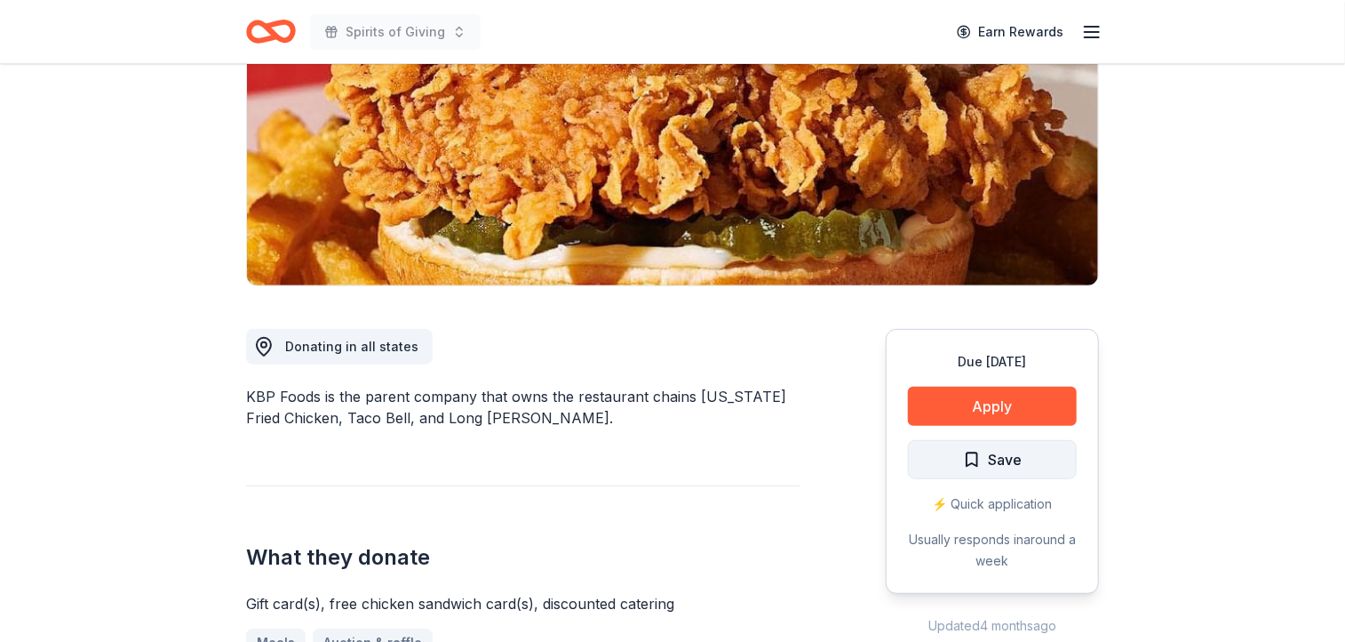
click at [1008, 461] on span "Save" at bounding box center [1005, 459] width 34 height 23
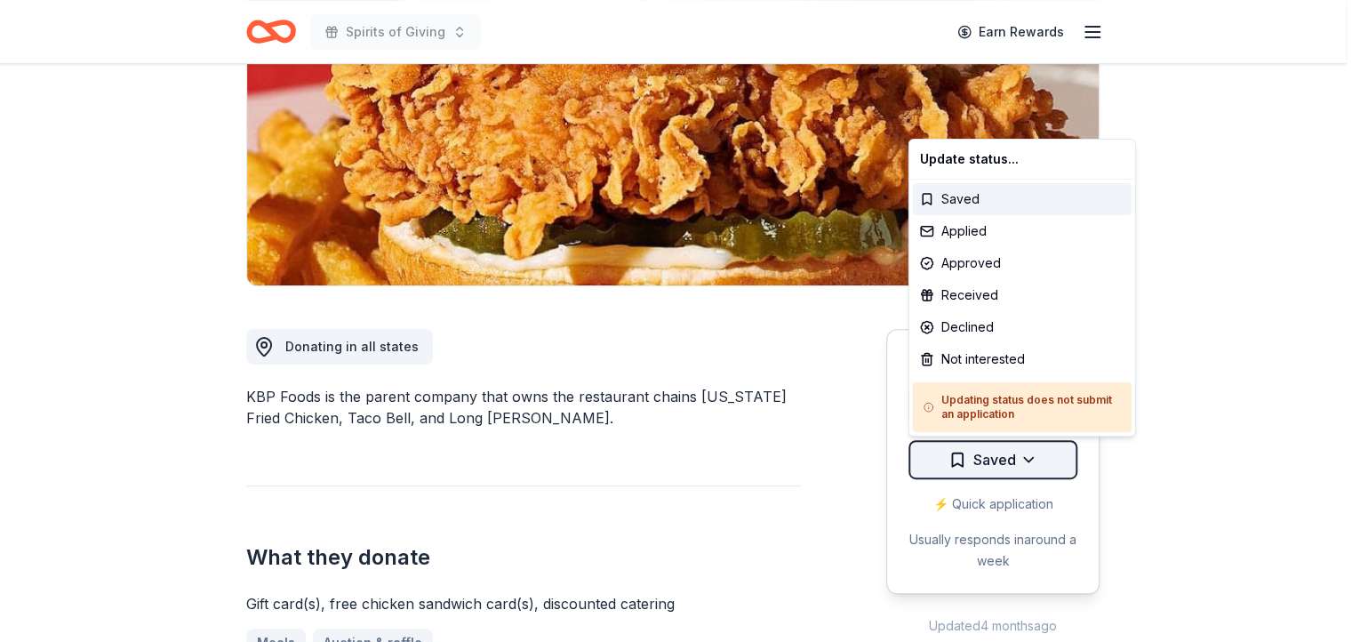
click at [1024, 387] on html "Spirits of Giving Earn Rewards Due in 113 days Share KBP Foods 4.0 • 6 reviews …" at bounding box center [680, 67] width 1360 height 642
click at [977, 239] on div "Applied" at bounding box center [1022, 231] width 219 height 32
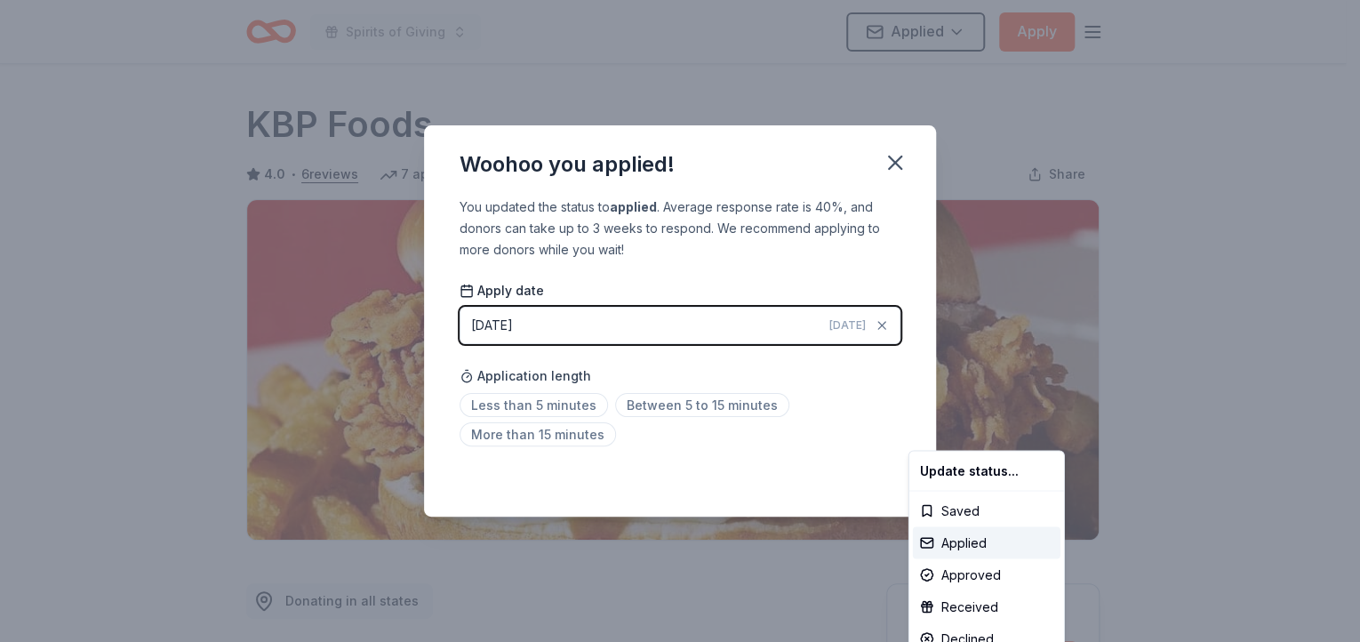
click at [742, 409] on html "Spirits of Giving Applied Apply Due in 113 days Share KBP Foods 4.0 • 6 reviews…" at bounding box center [680, 321] width 1360 height 642
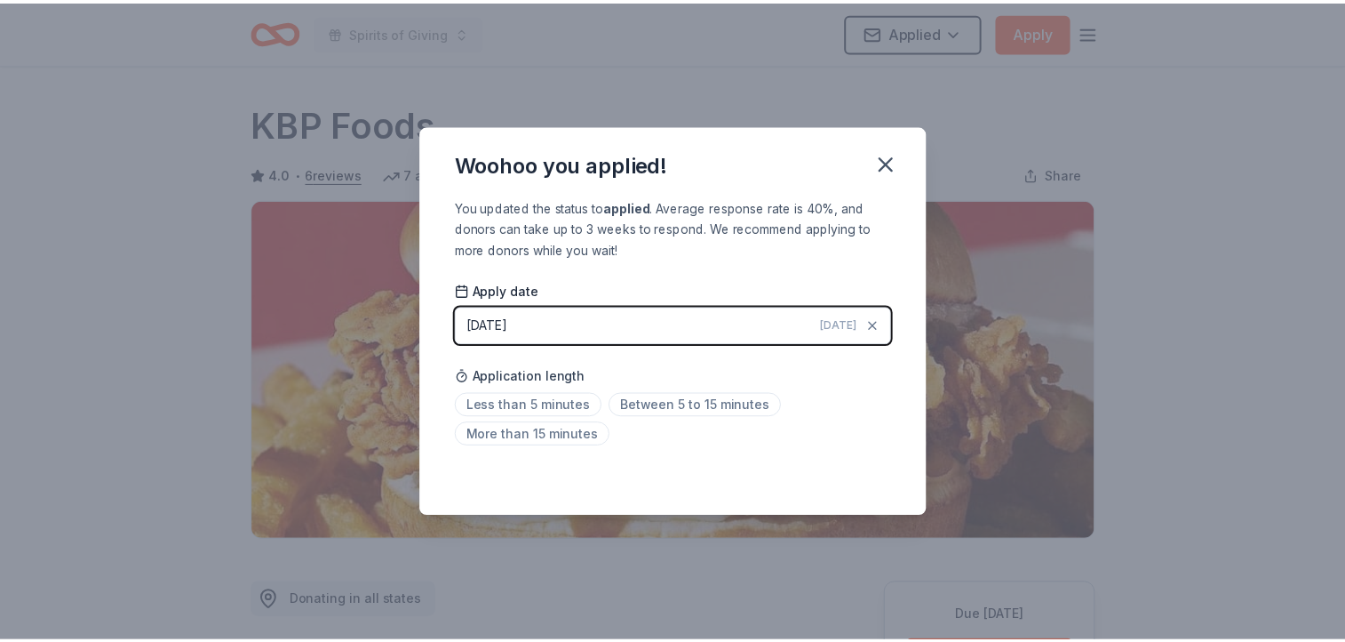
scroll to position [392, 0]
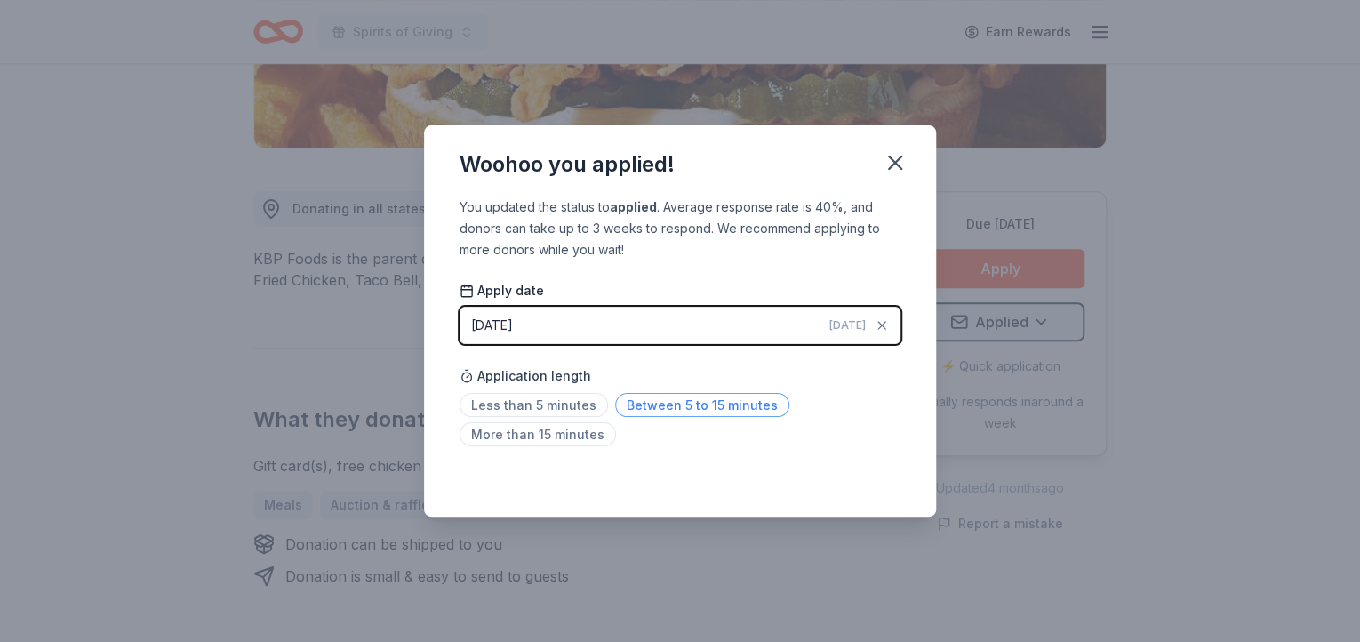
click at [698, 407] on span "Between 5 to 15 minutes" at bounding box center [702, 405] width 174 height 24
click at [894, 164] on icon "button" at bounding box center [895, 162] width 12 height 12
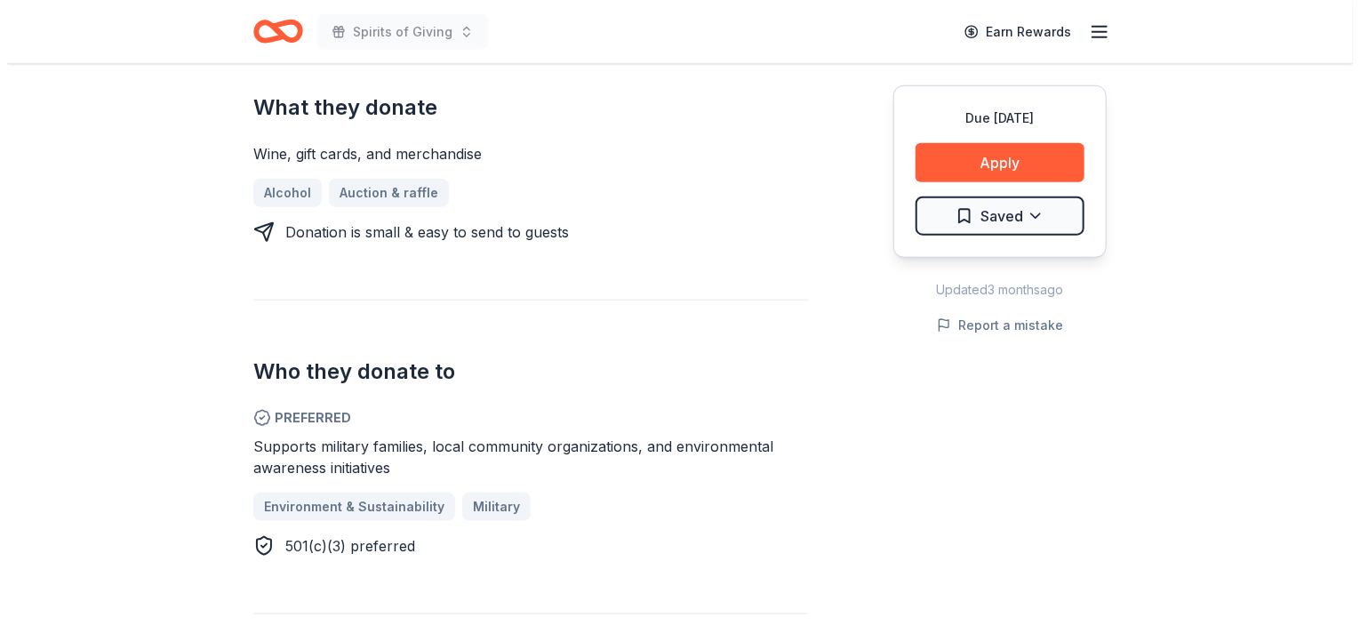
scroll to position [752, 0]
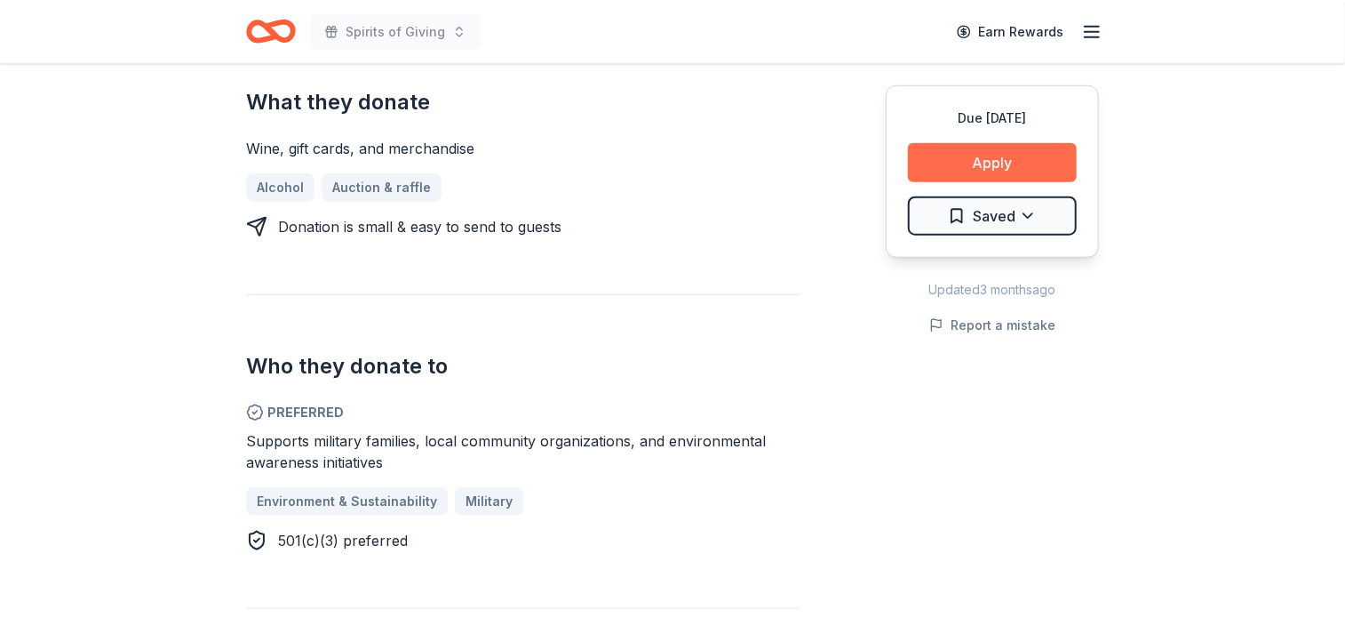
click at [1005, 168] on button "Apply" at bounding box center [992, 162] width 169 height 39
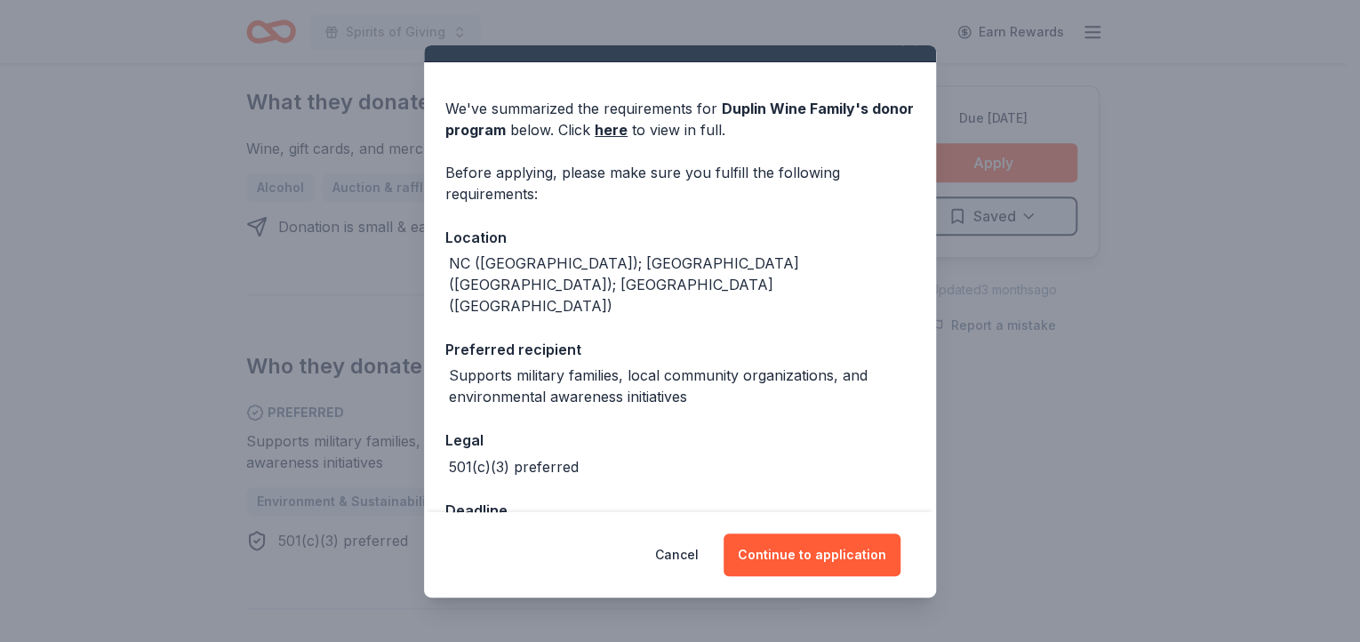
scroll to position [50, 0]
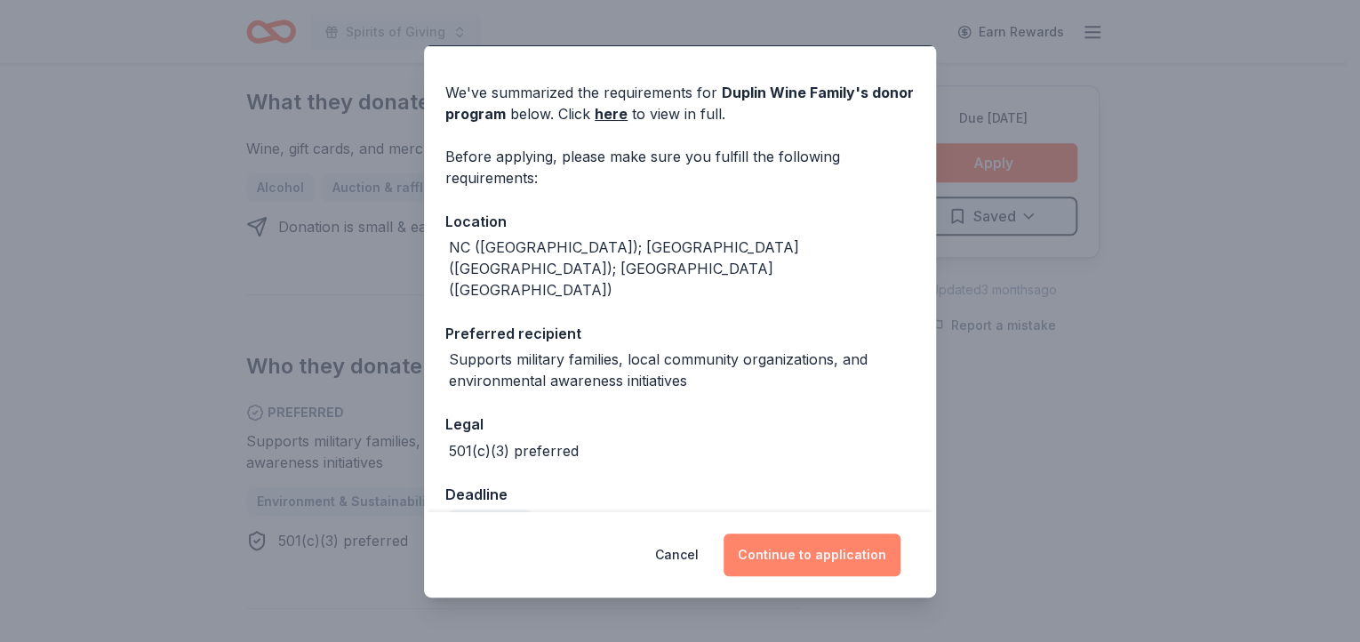
click at [824, 553] on button "Continue to application" at bounding box center [811, 554] width 177 height 43
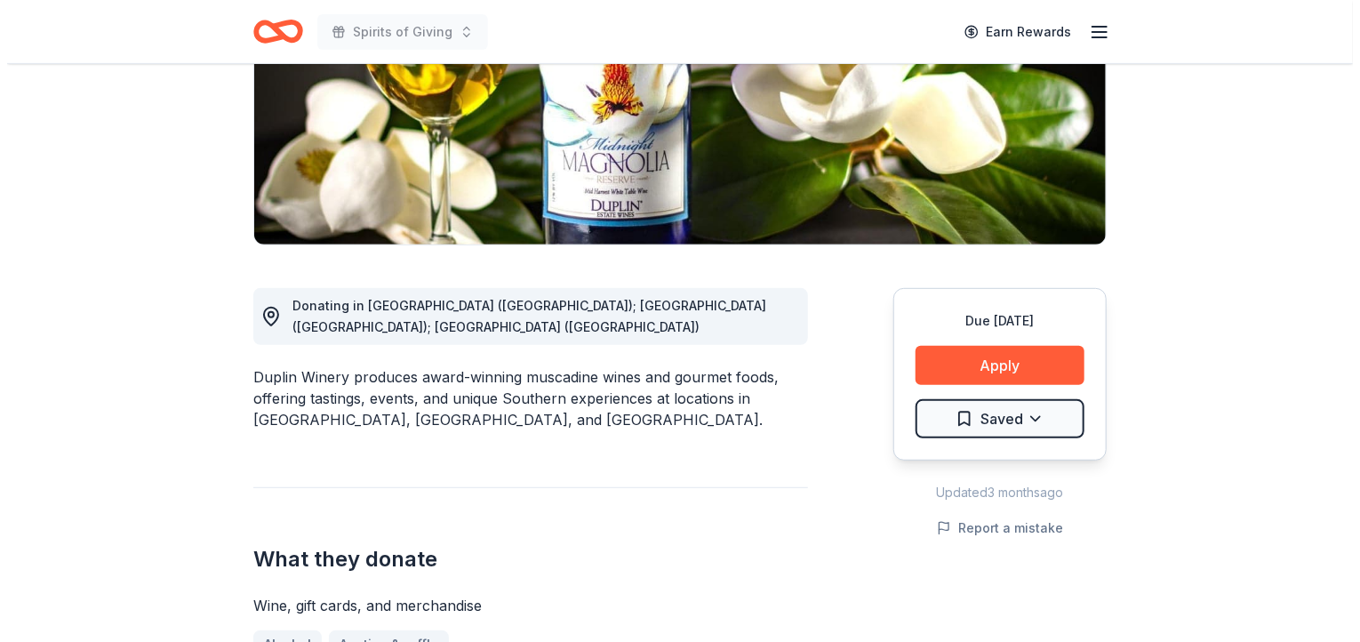
scroll to position [331, 0]
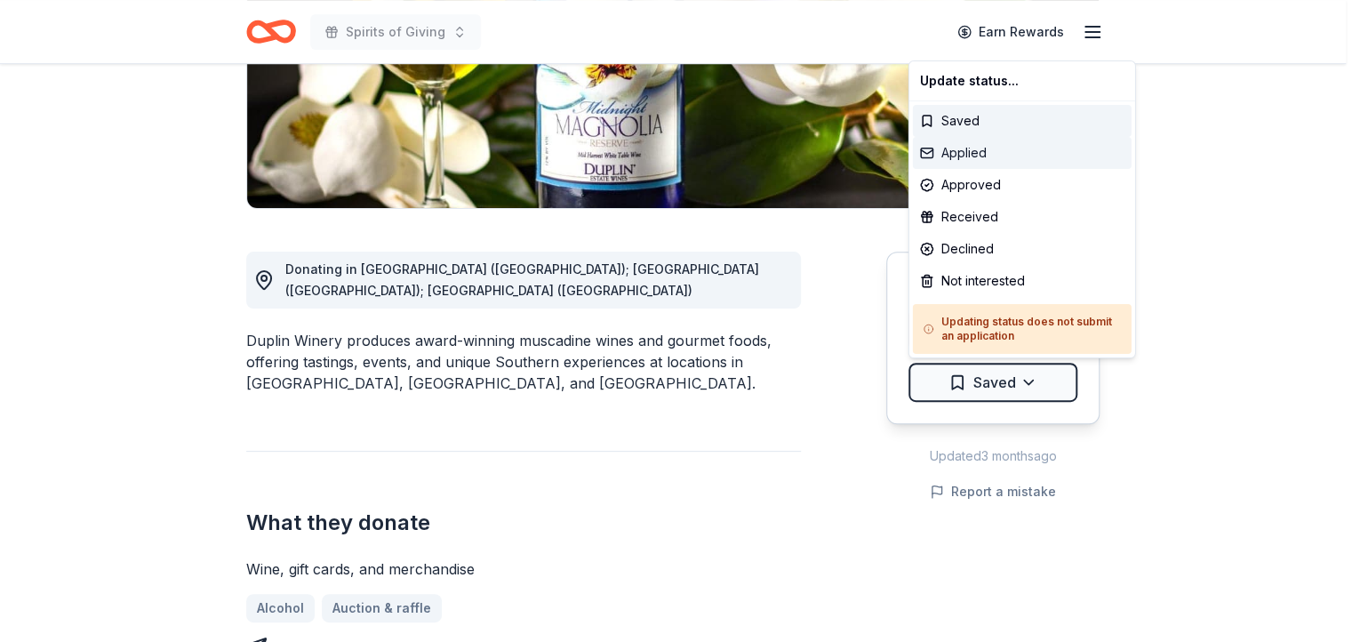
click at [969, 150] on div "Applied" at bounding box center [1022, 153] width 219 height 32
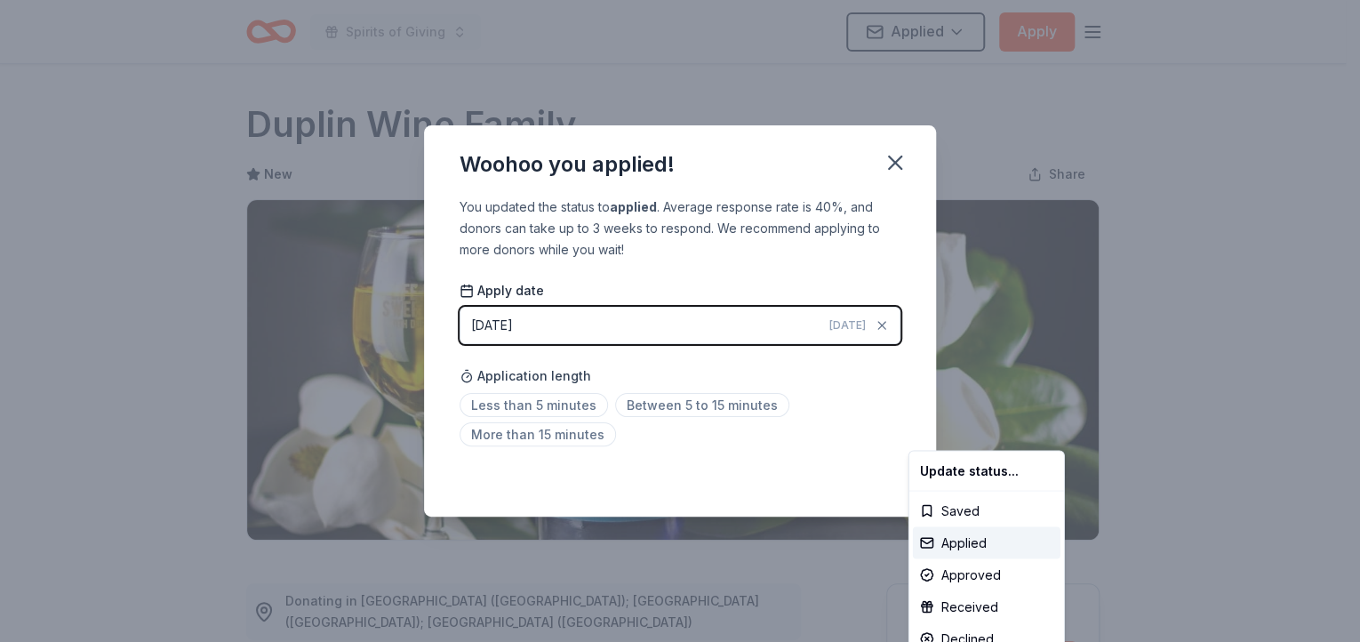
click at [701, 410] on html "Spirits of Giving Applied Apply Due [DATE] Share Duplin Wine Family New Share D…" at bounding box center [680, 321] width 1360 height 642
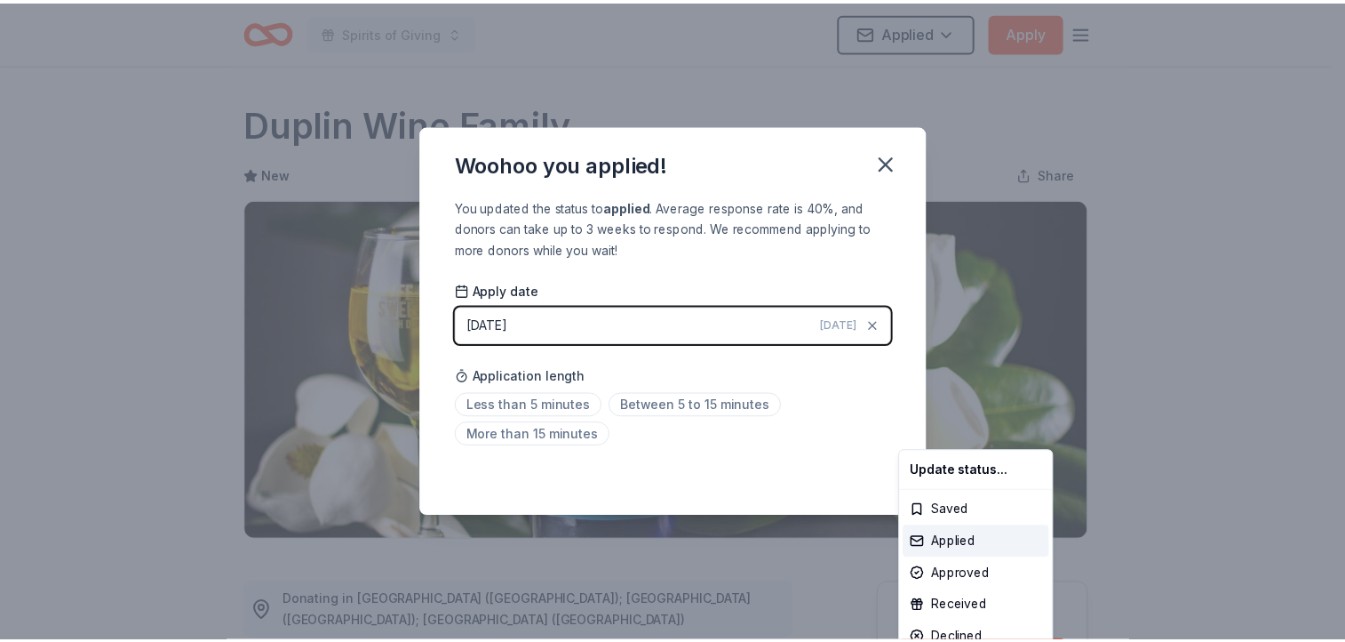
scroll to position [392, 0]
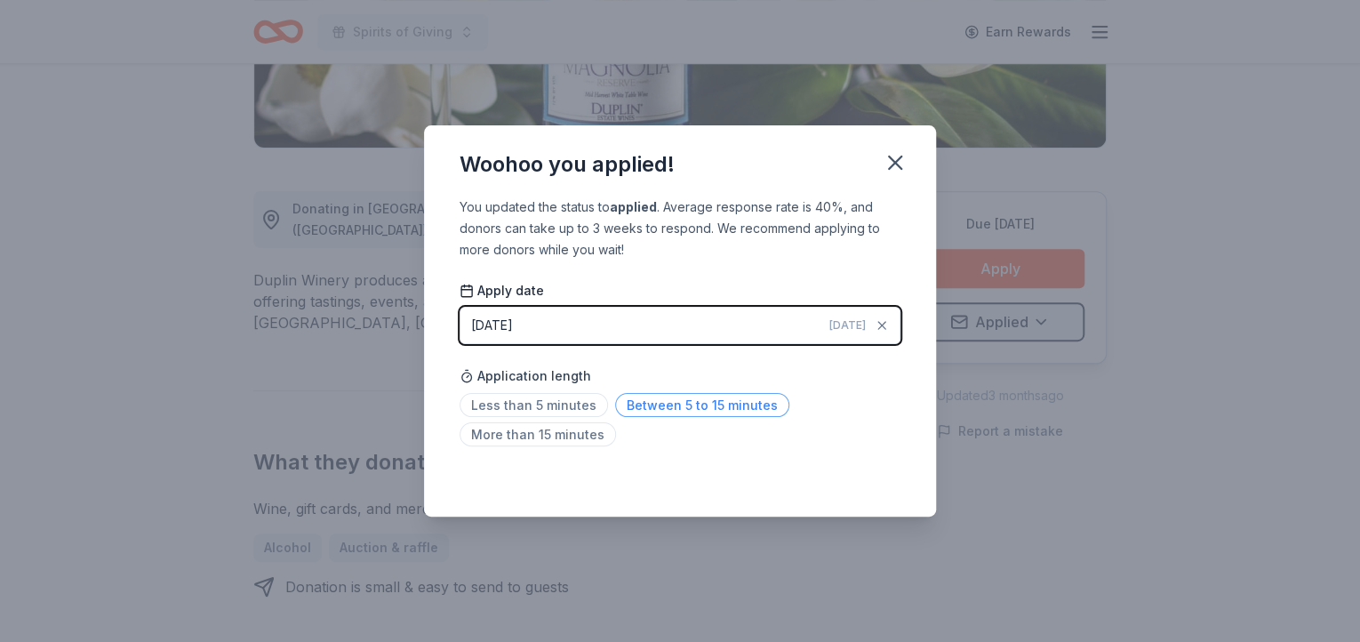
click at [698, 407] on span "Between 5 to 15 minutes" at bounding box center [702, 405] width 174 height 24
click at [896, 164] on icon "button" at bounding box center [895, 162] width 12 height 12
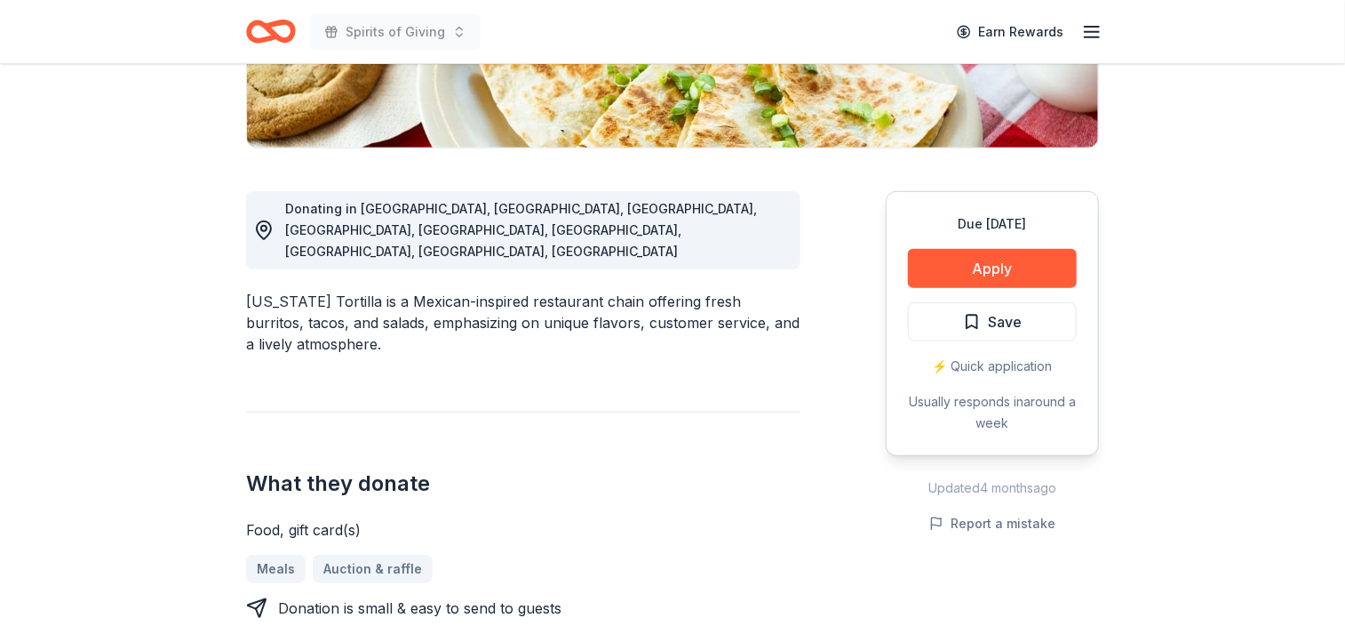
scroll to position [406, 0]
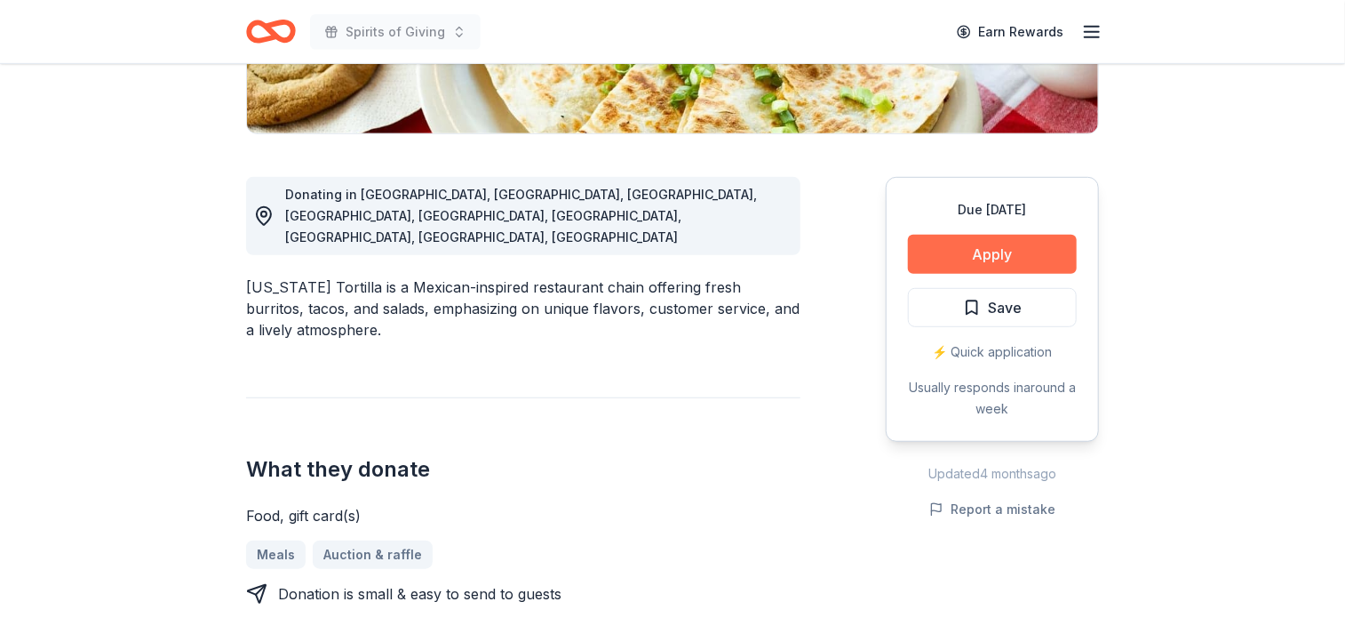
click at [1008, 252] on button "Apply" at bounding box center [992, 254] width 169 height 39
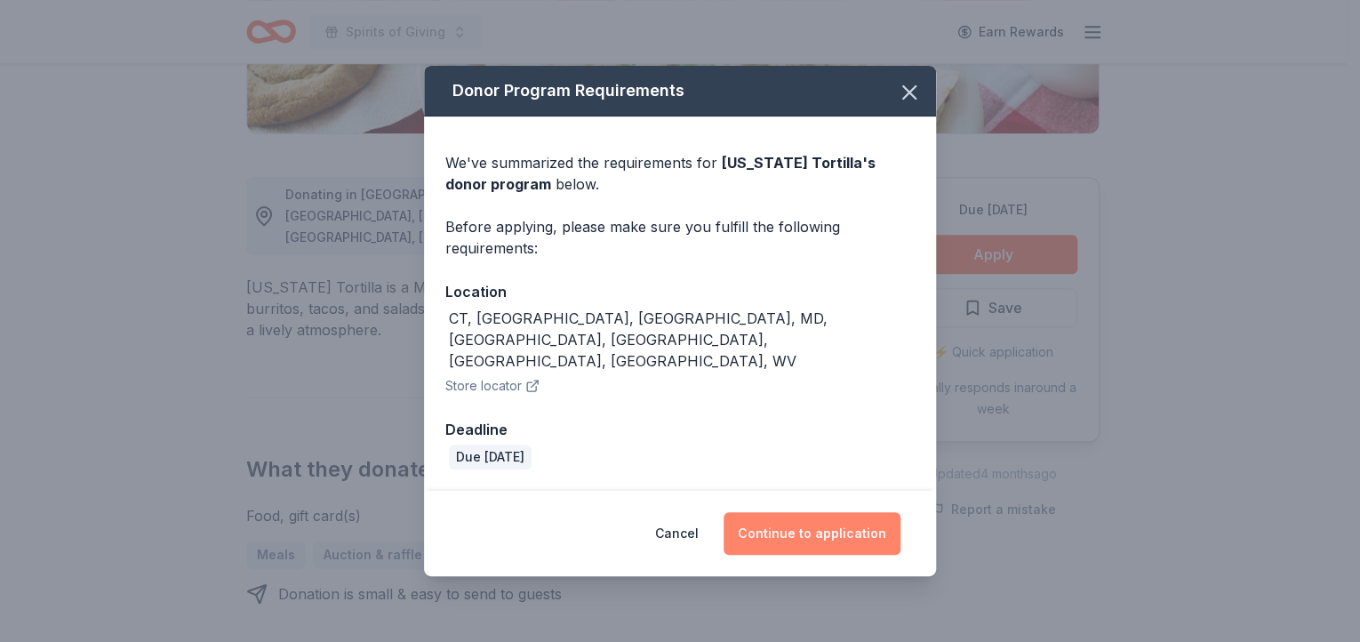
click at [813, 512] on button "Continue to application" at bounding box center [811, 533] width 177 height 43
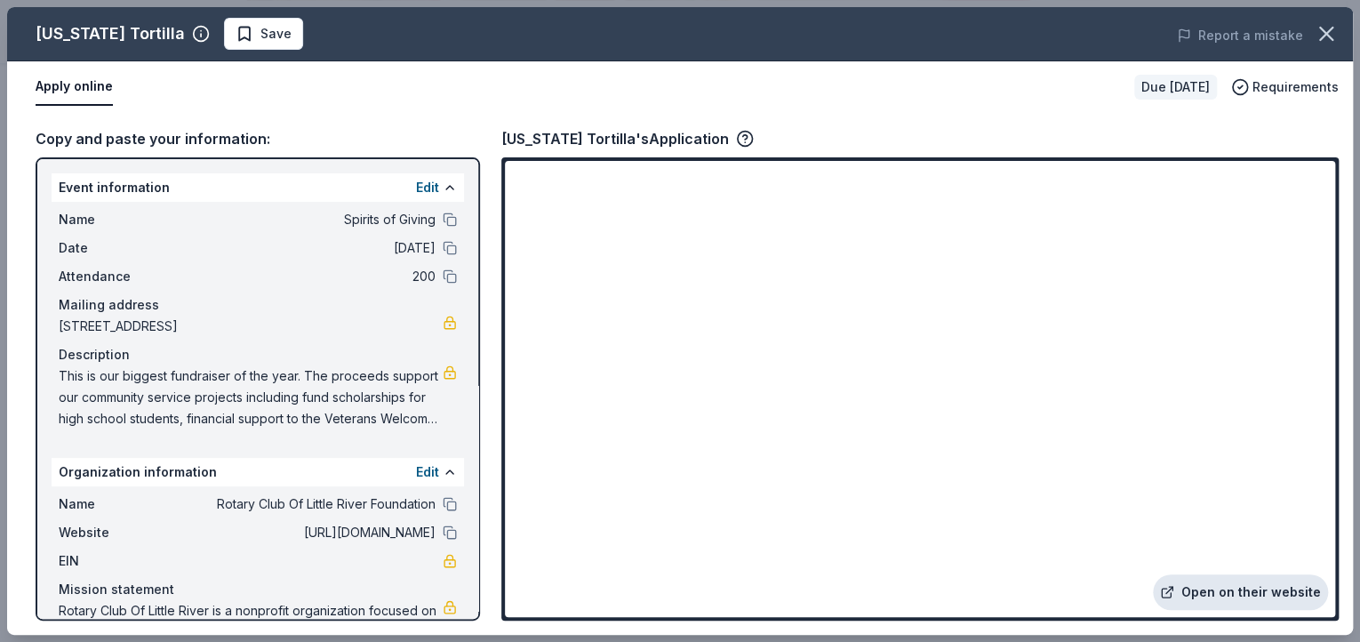
click at [1236, 587] on link "Open on their website" at bounding box center [1240, 592] width 175 height 36
click at [1324, 33] on icon "button" at bounding box center [1326, 34] width 12 height 12
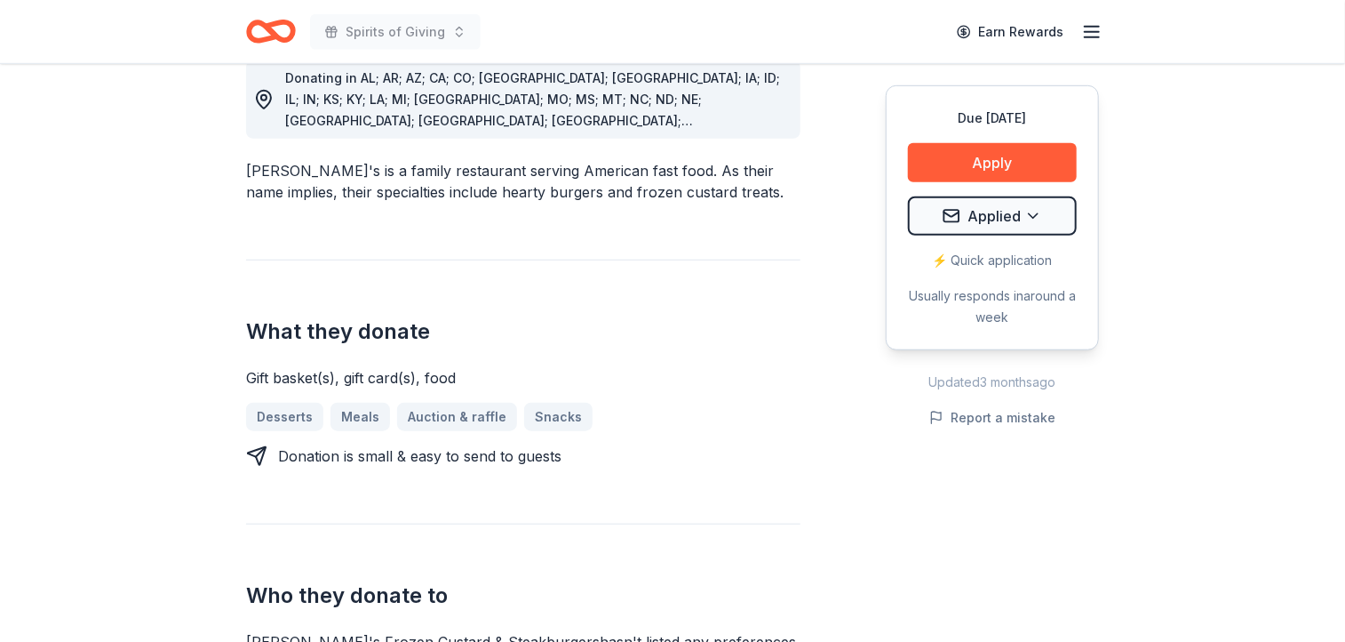
scroll to position [604, 0]
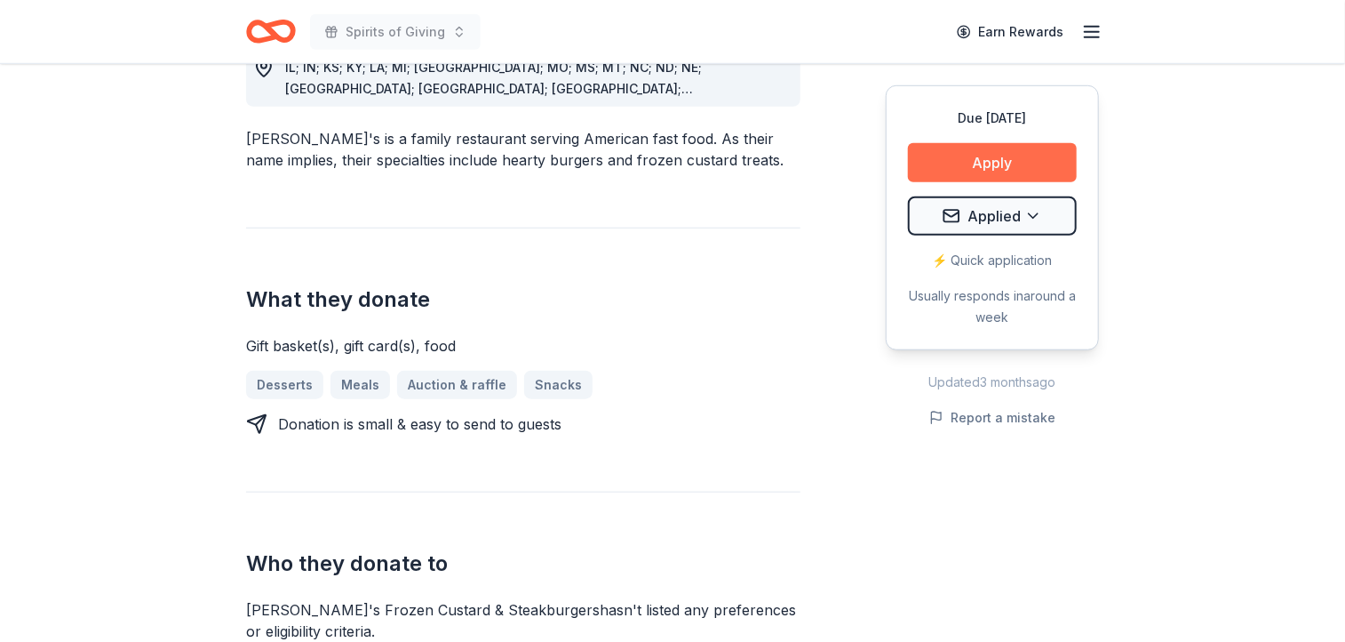
click at [991, 156] on button "Apply" at bounding box center [992, 162] width 169 height 39
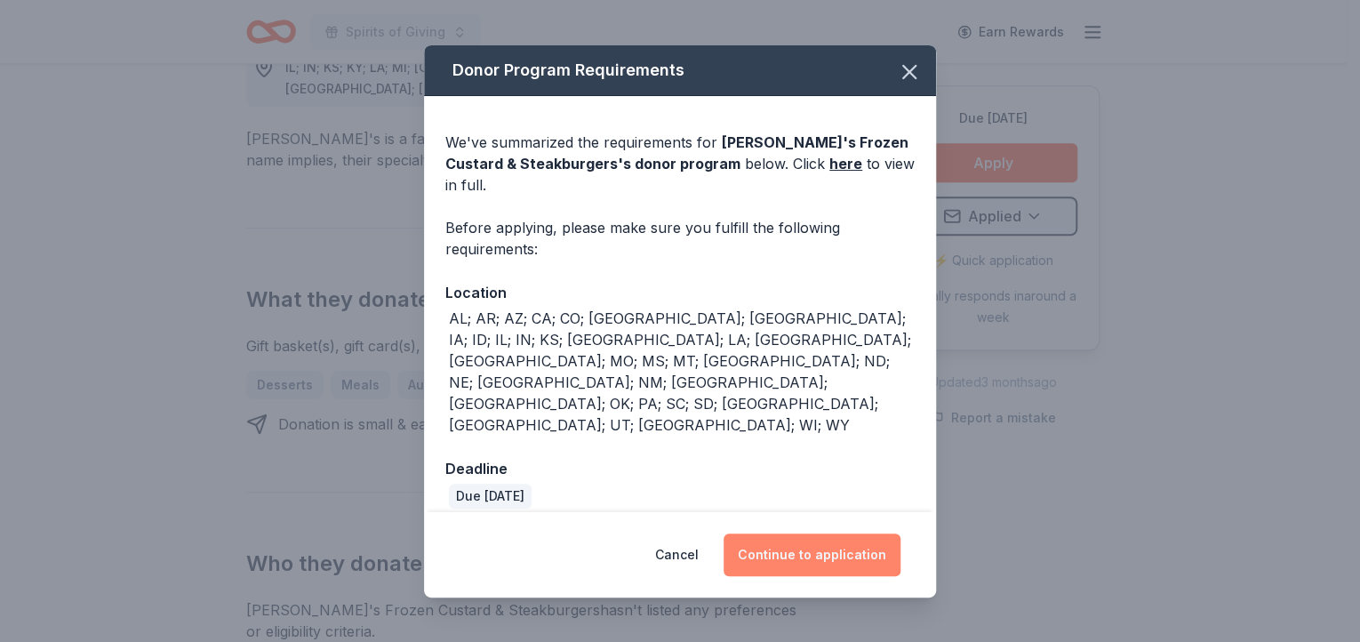
click at [829, 533] on button "Continue to application" at bounding box center [811, 554] width 177 height 43
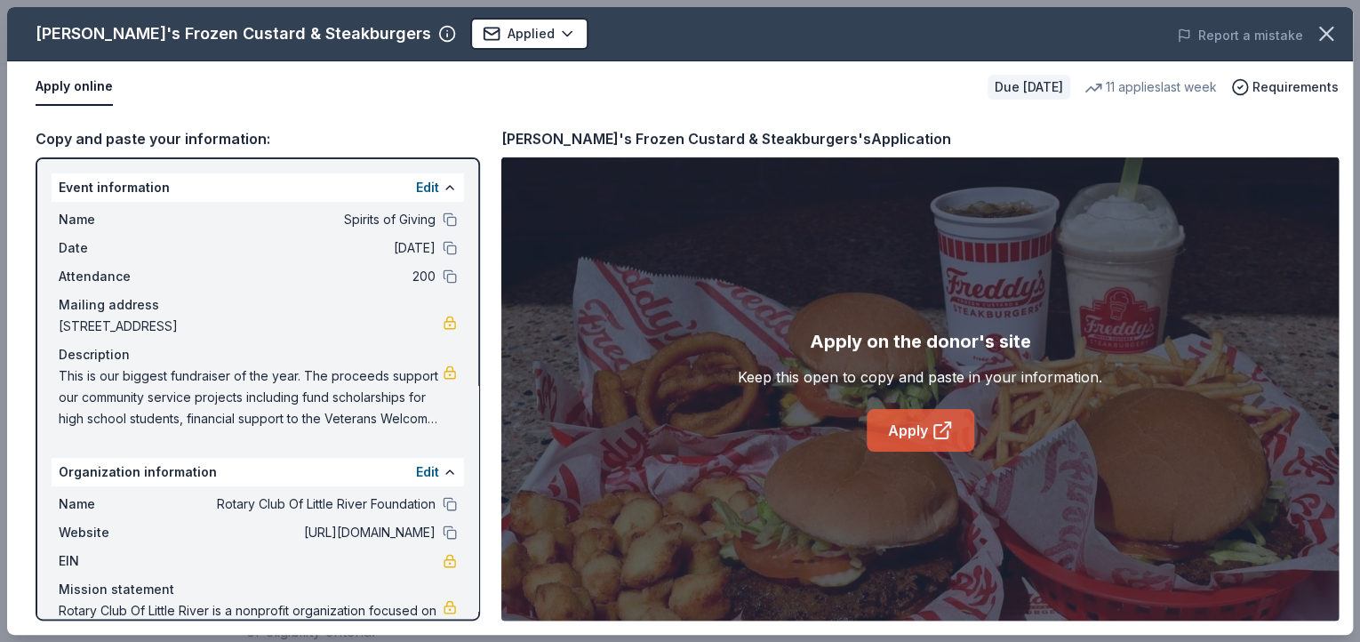
click at [921, 427] on link "Apply" at bounding box center [920, 430] width 108 height 43
click at [1324, 26] on icon "button" at bounding box center [1325, 33] width 25 height 25
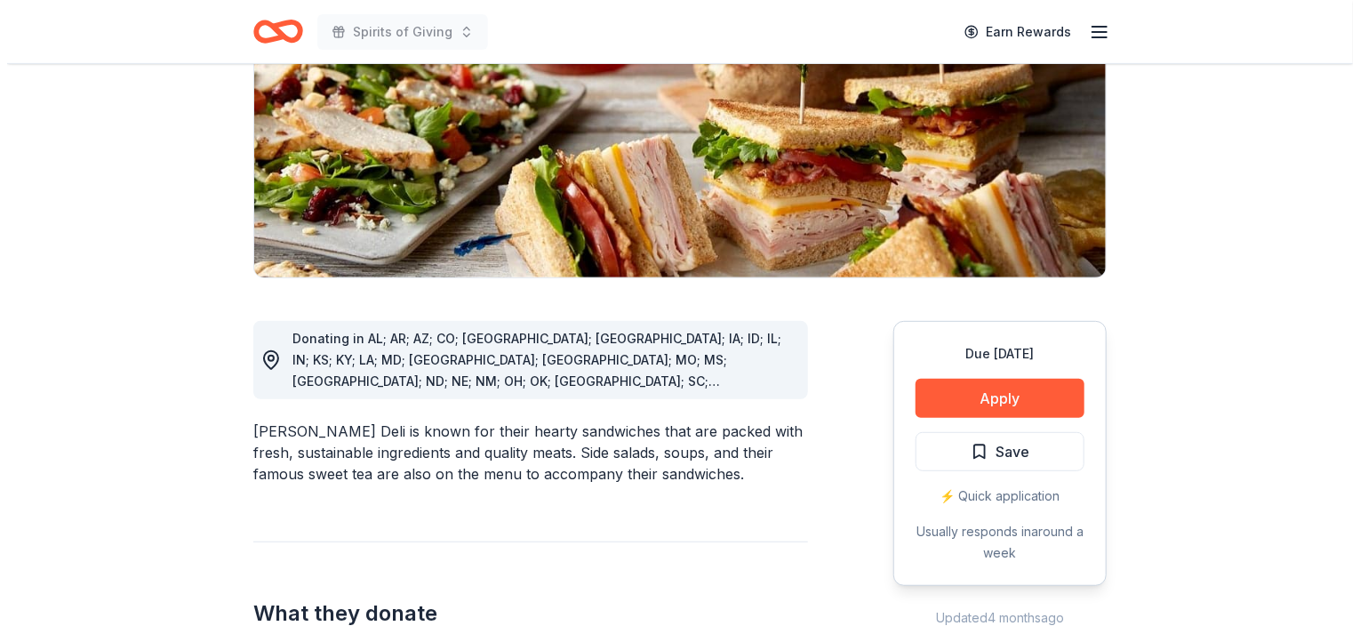
scroll to position [274, 0]
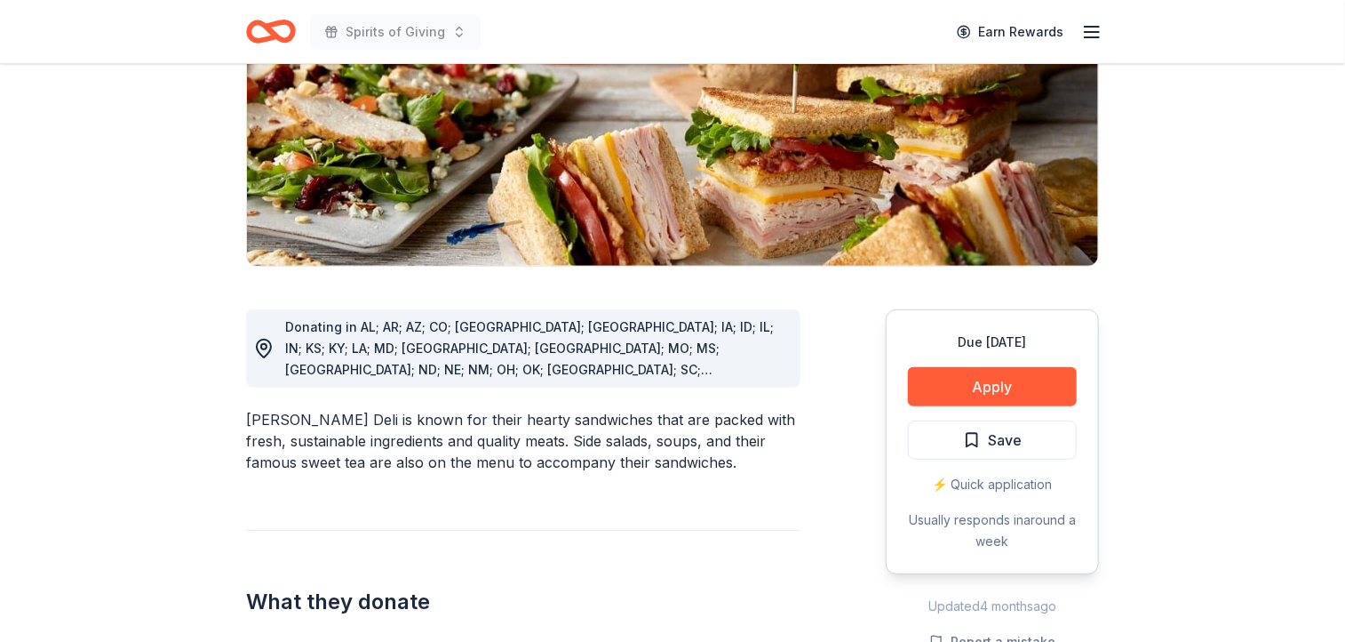
click at [1027, 445] on button "Save" at bounding box center [992, 439] width 169 height 39
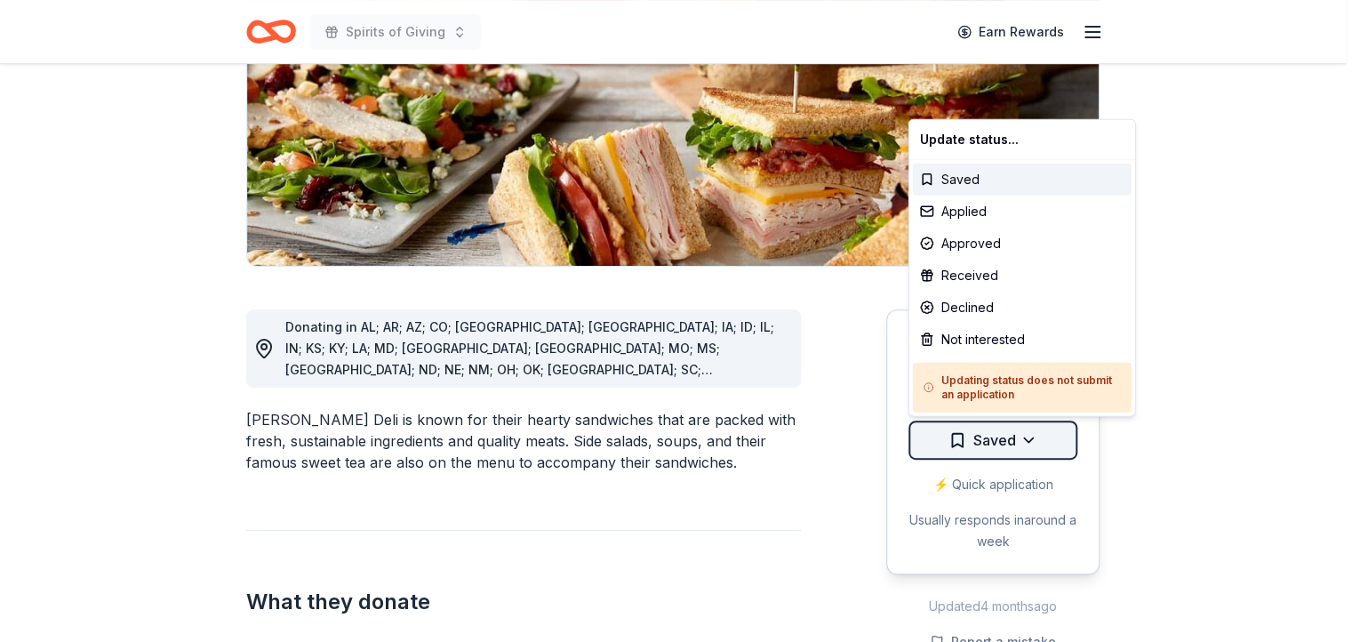
click at [1033, 368] on html "Spirits of Giving Earn Rewards Due in 125 days Share McAlister's Deli New 1 app…" at bounding box center [680, 47] width 1360 height 642
click at [966, 208] on div "Applied" at bounding box center [1022, 211] width 219 height 32
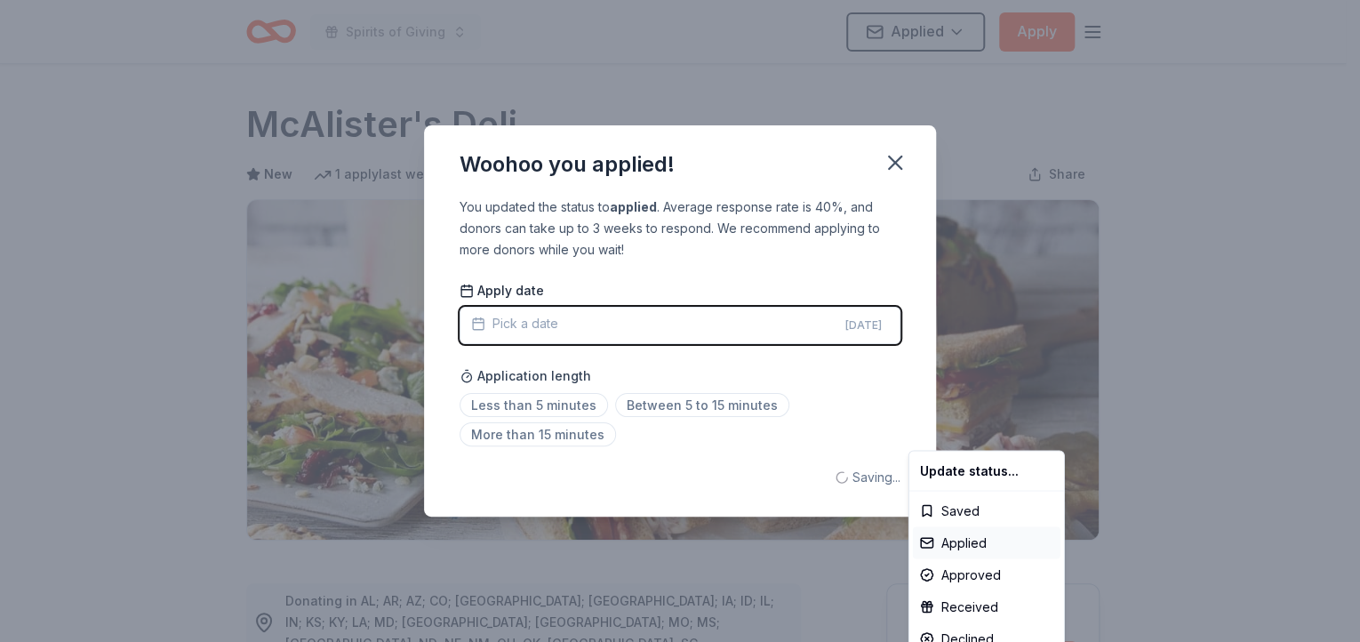
scroll to position [0, 0]
click at [711, 408] on html "Spirits of Giving Applied Apply Due in 125 days Share McAlister's Deli New 1 ap…" at bounding box center [680, 321] width 1360 height 642
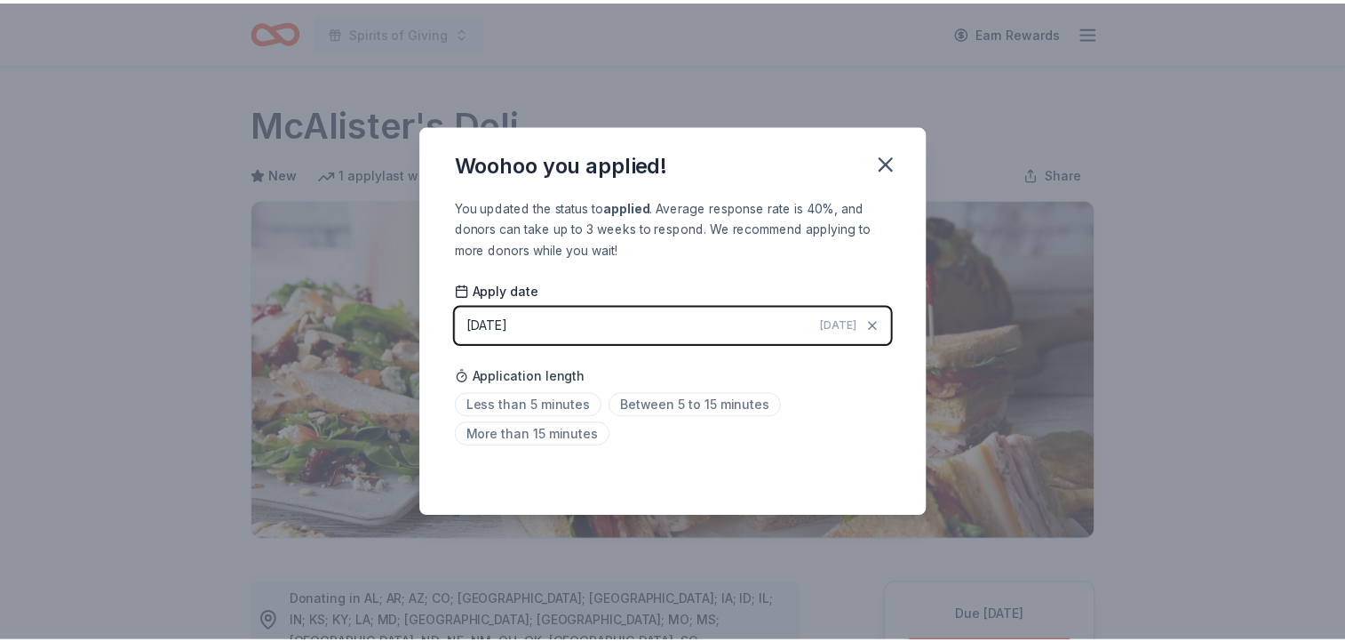
scroll to position [392, 0]
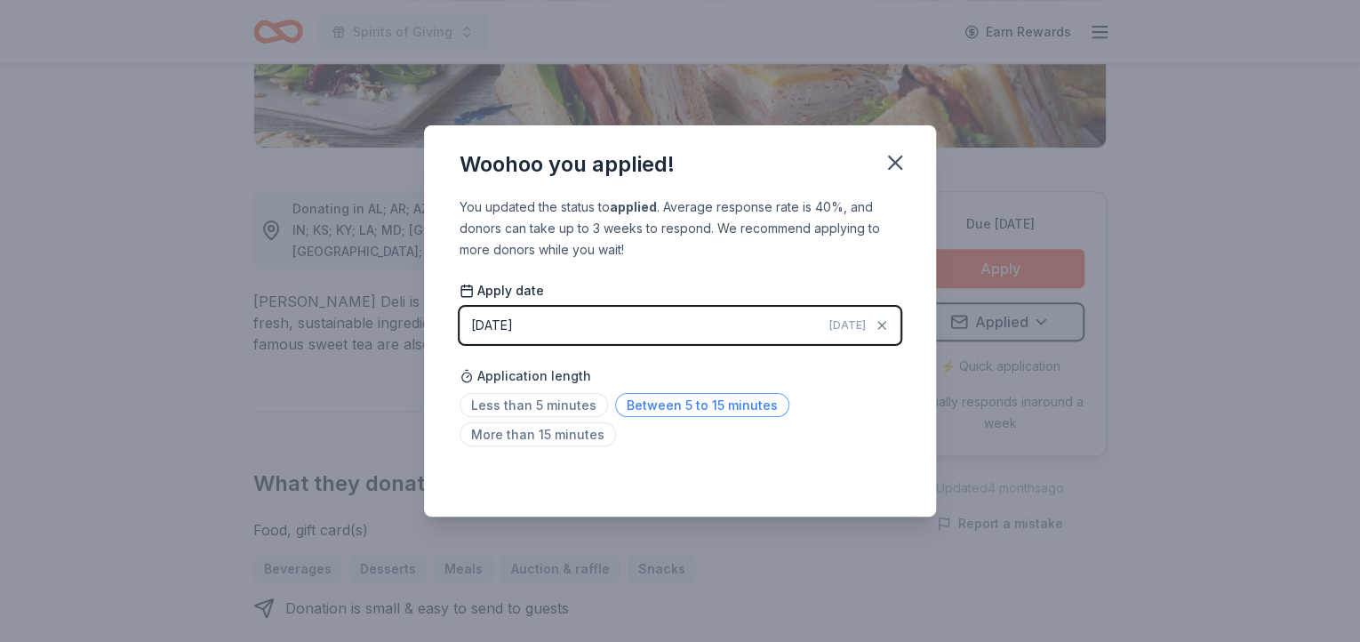
click at [706, 406] on span "Between 5 to 15 minutes" at bounding box center [702, 405] width 174 height 24
click at [892, 164] on icon "button" at bounding box center [895, 162] width 12 height 12
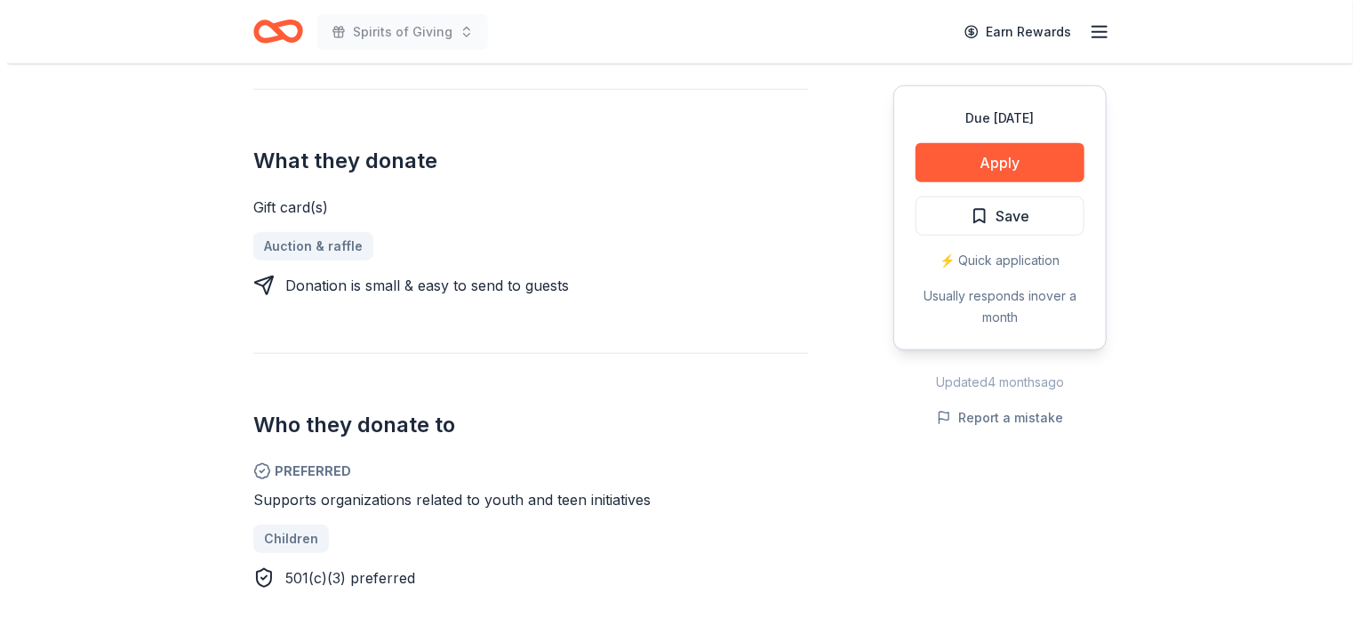
scroll to position [654, 0]
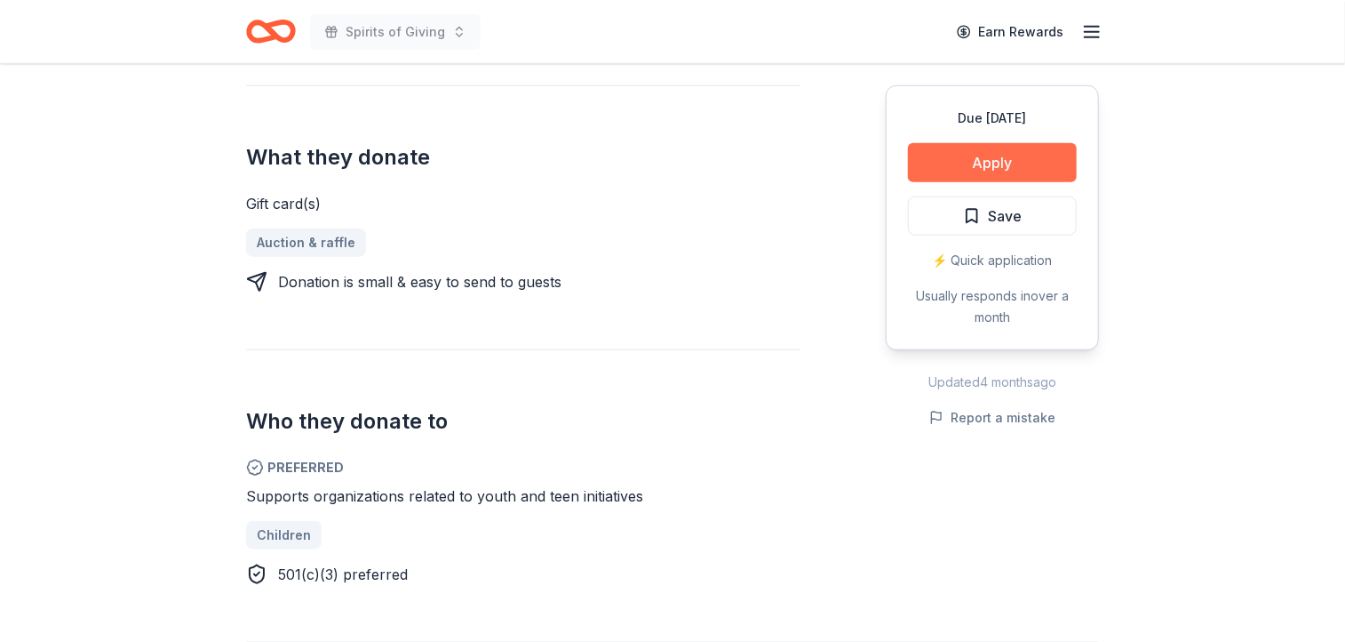
click at [991, 166] on button "Apply" at bounding box center [992, 162] width 169 height 39
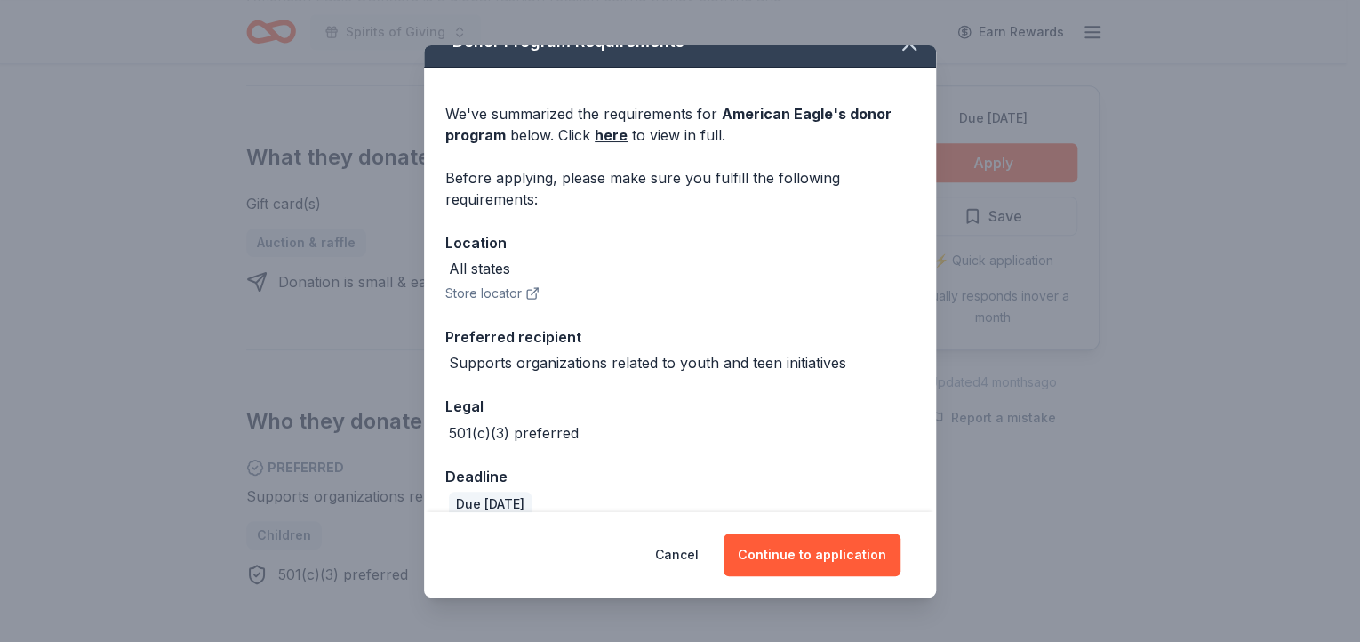
scroll to position [53, 0]
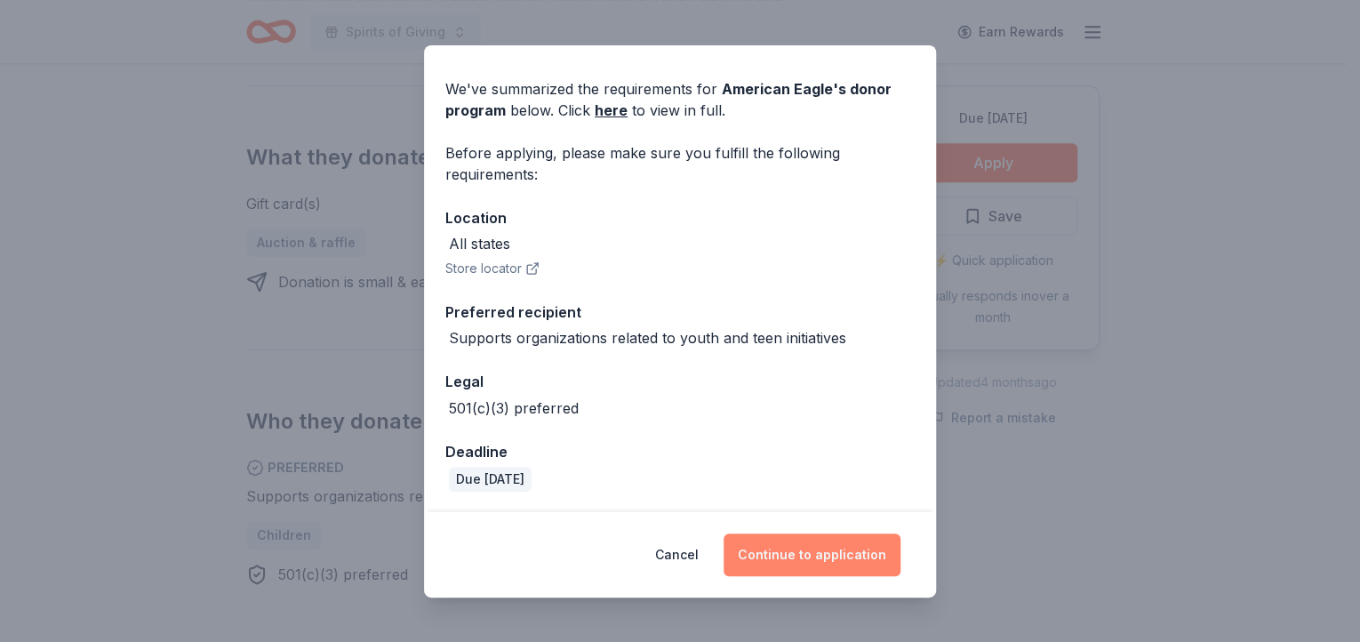
click at [838, 552] on button "Continue to application" at bounding box center [811, 554] width 177 height 43
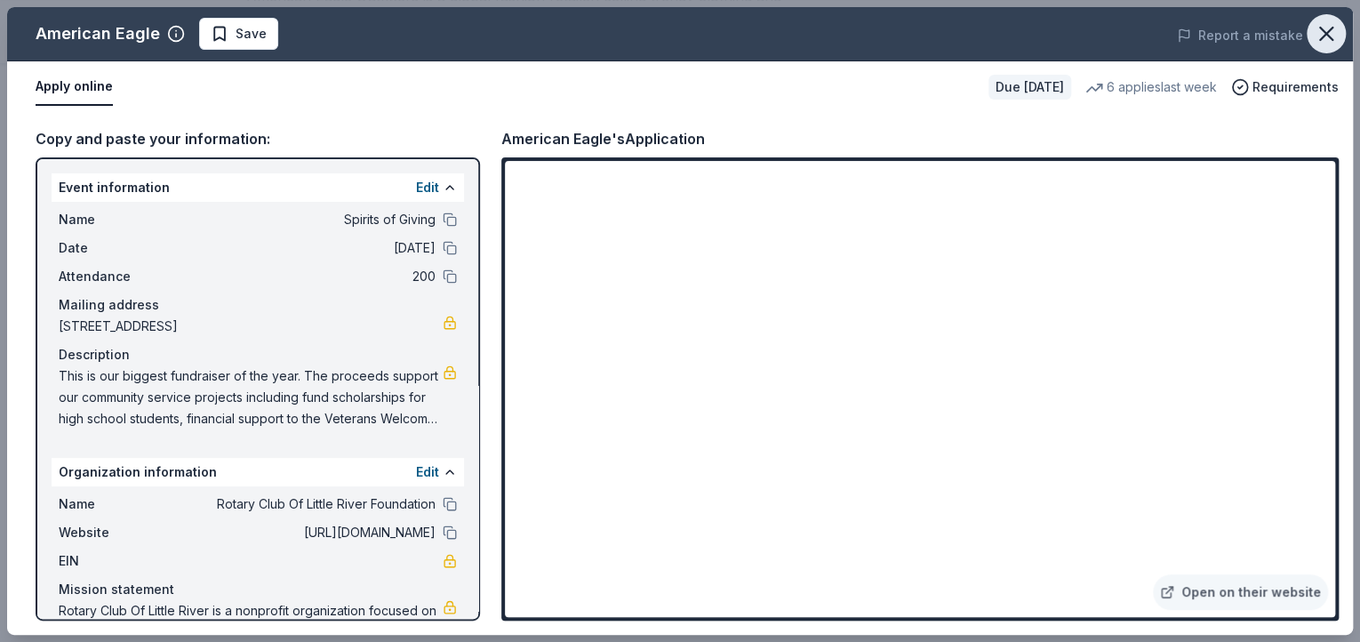
click at [1325, 30] on icon "button" at bounding box center [1325, 33] width 25 height 25
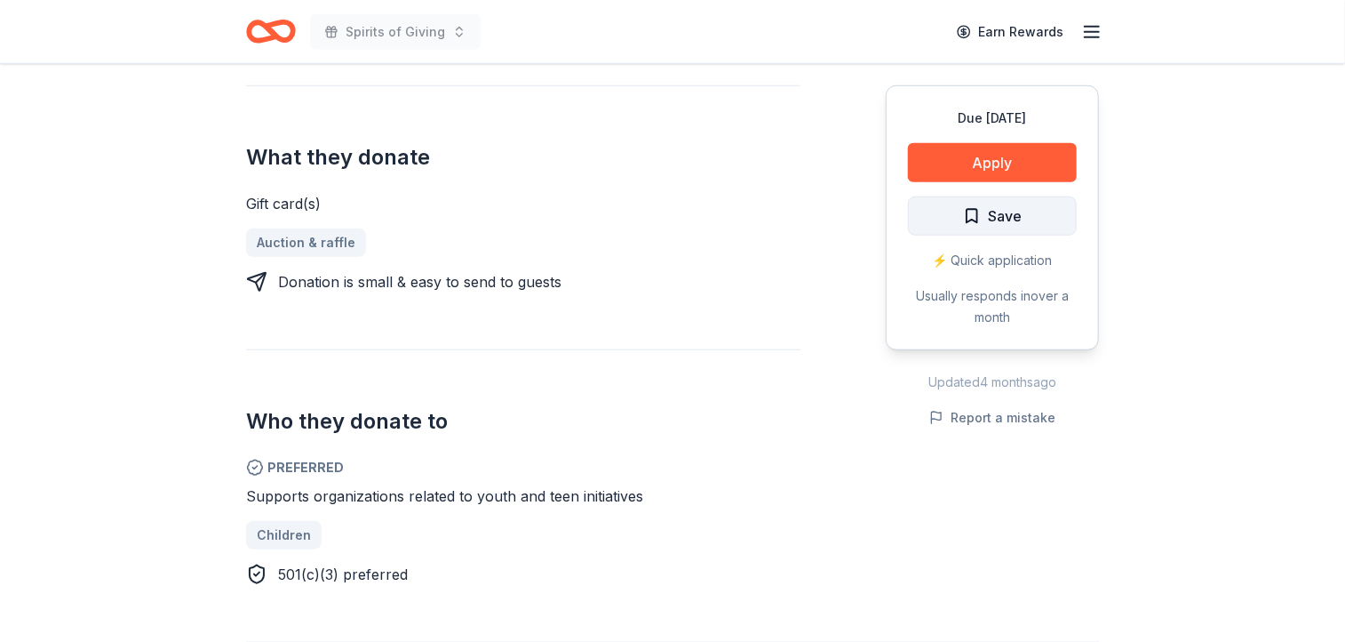
click at [1007, 219] on span "Save" at bounding box center [1005, 215] width 34 height 23
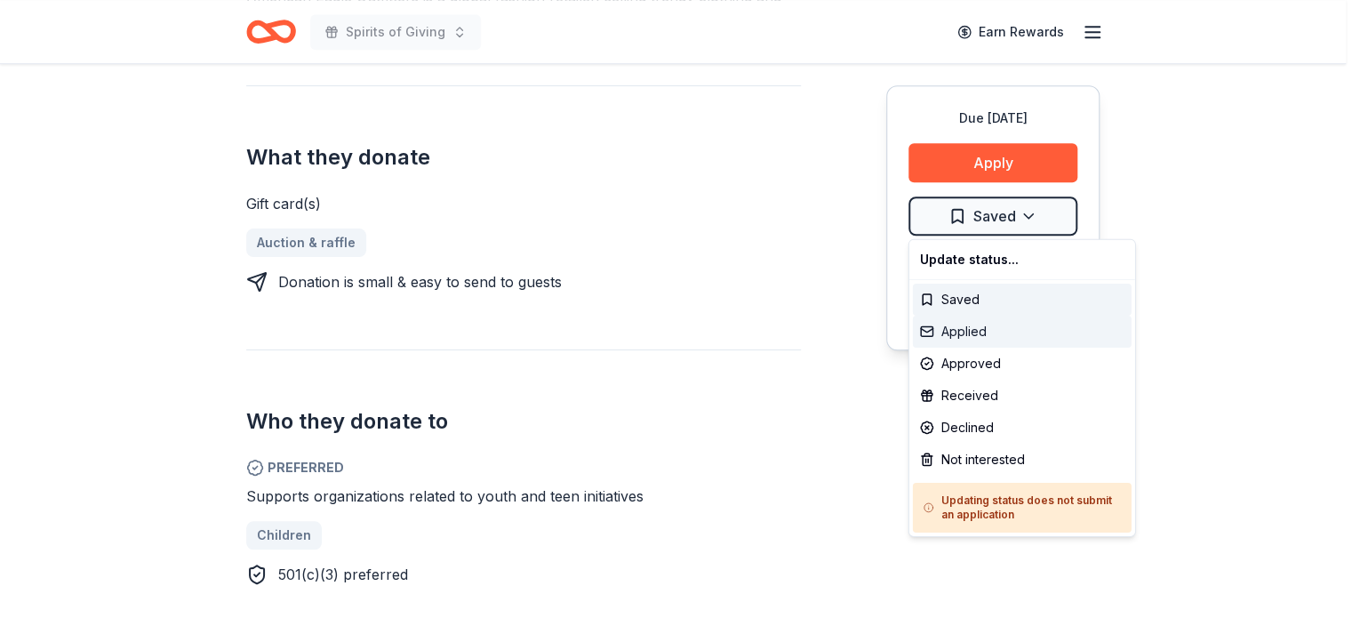
click at [981, 333] on div "Applied" at bounding box center [1022, 331] width 219 height 32
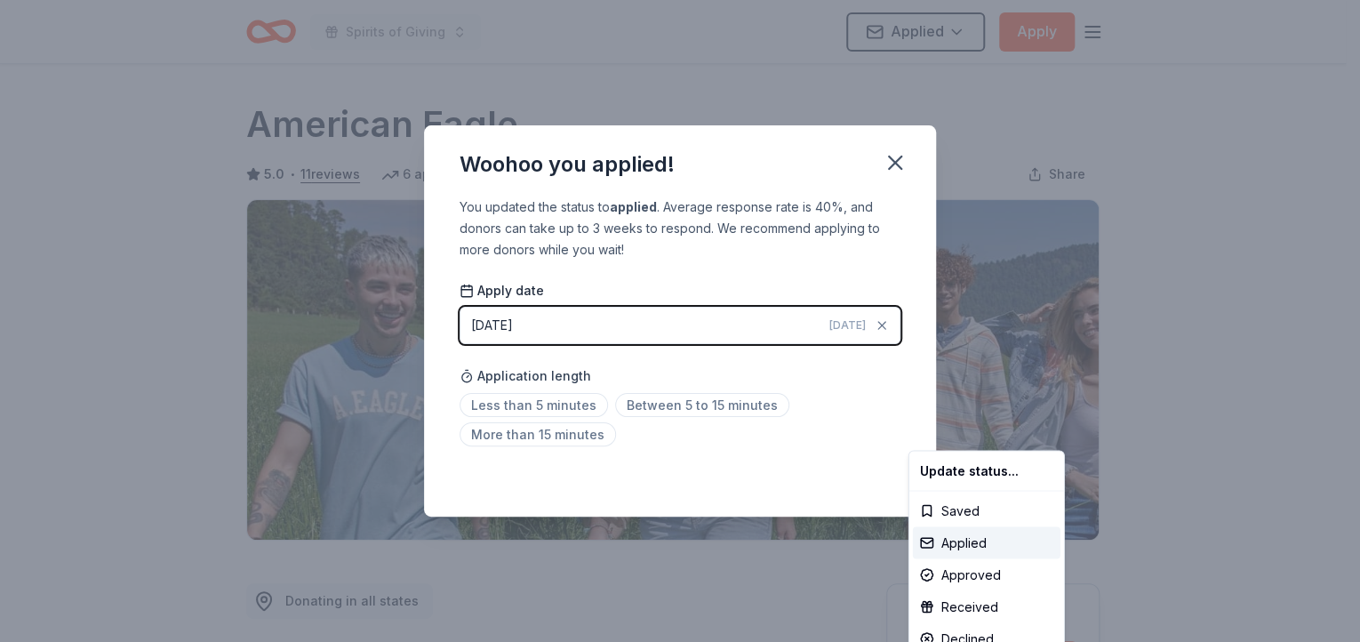
click at [694, 406] on html "Spirits of Giving Applied Apply Due [DATE] Share American Eagle 5.0 • 11 review…" at bounding box center [680, 321] width 1360 height 642
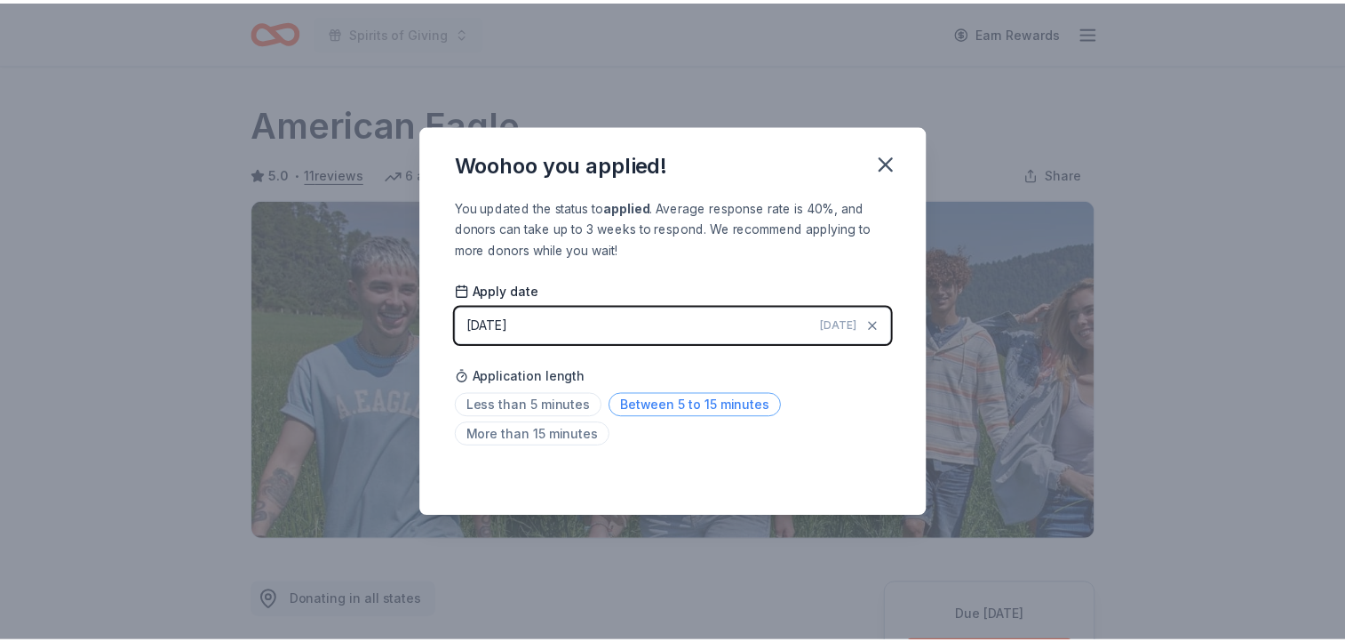
scroll to position [392, 0]
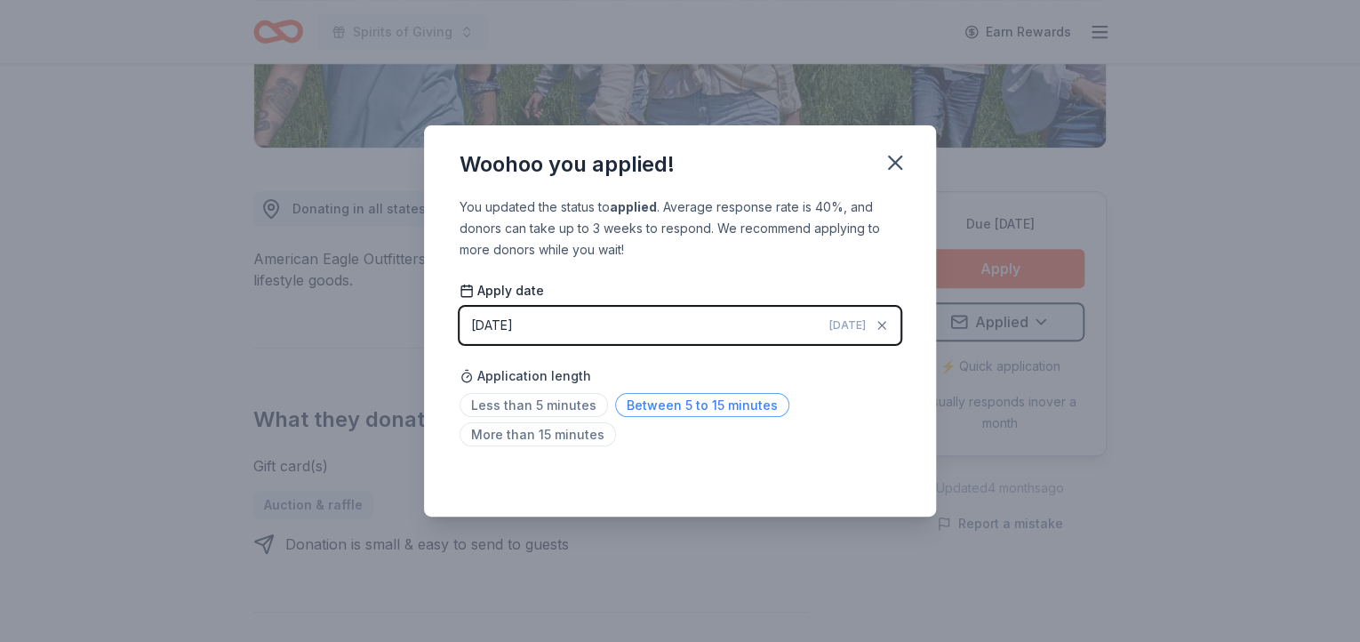
click at [737, 396] on span "Between 5 to 15 minutes" at bounding box center [702, 405] width 174 height 24
drag, startPoint x: 892, startPoint y: 167, endPoint x: 908, endPoint y: 81, distance: 87.7
click at [892, 166] on icon "button" at bounding box center [894, 162] width 25 height 25
